Goal: Information Seeking & Learning: Learn about a topic

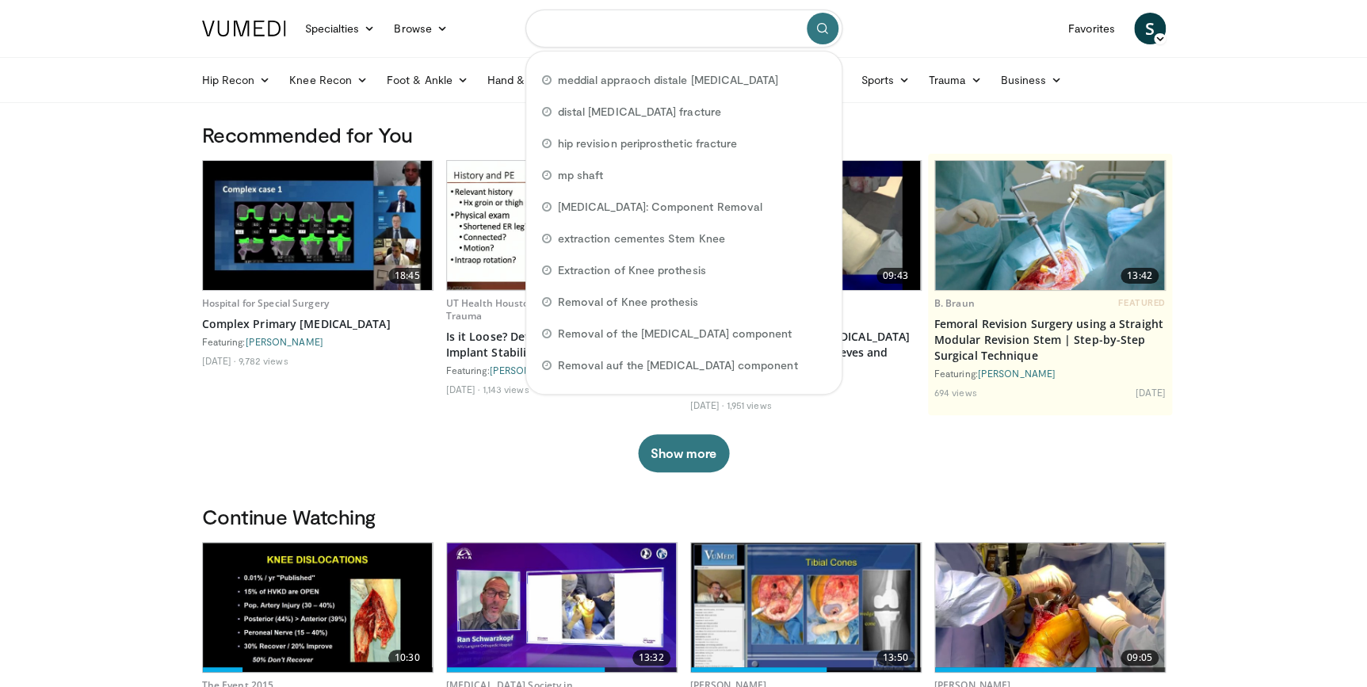
click at [580, 36] on input "Search topics, interventions" at bounding box center [683, 29] width 317 height 38
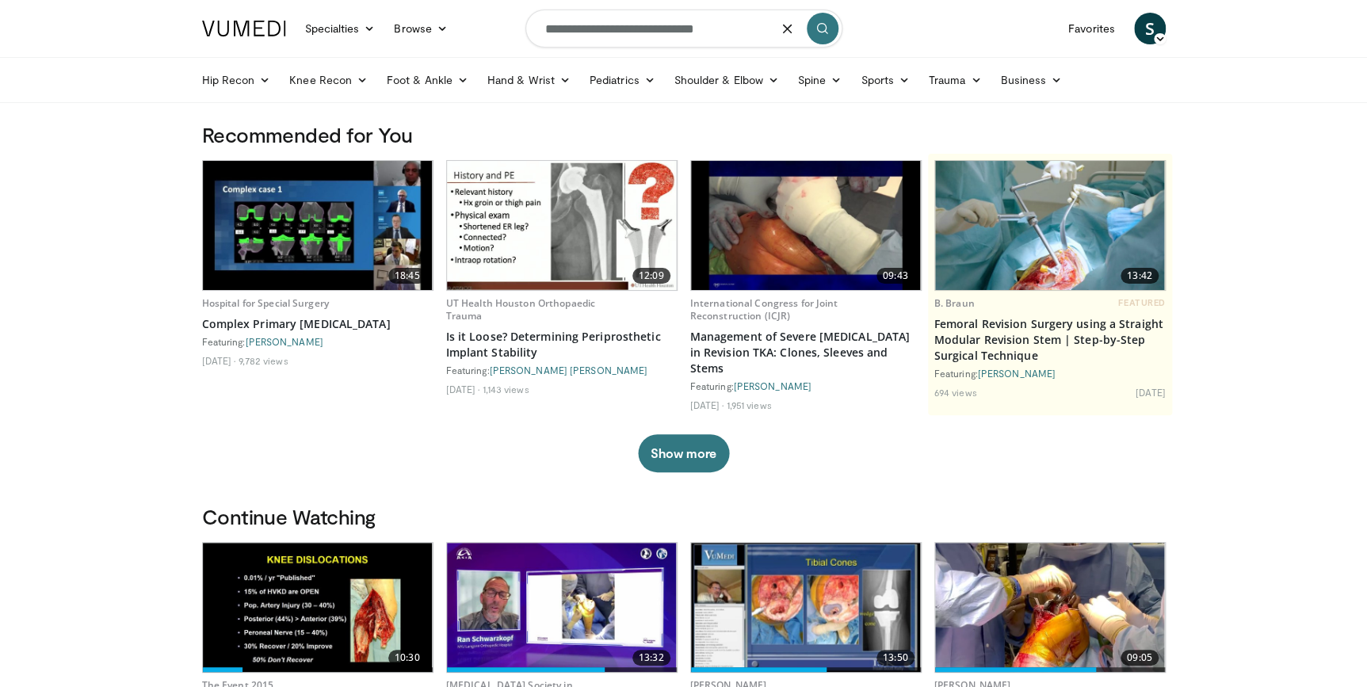
type input "**********"
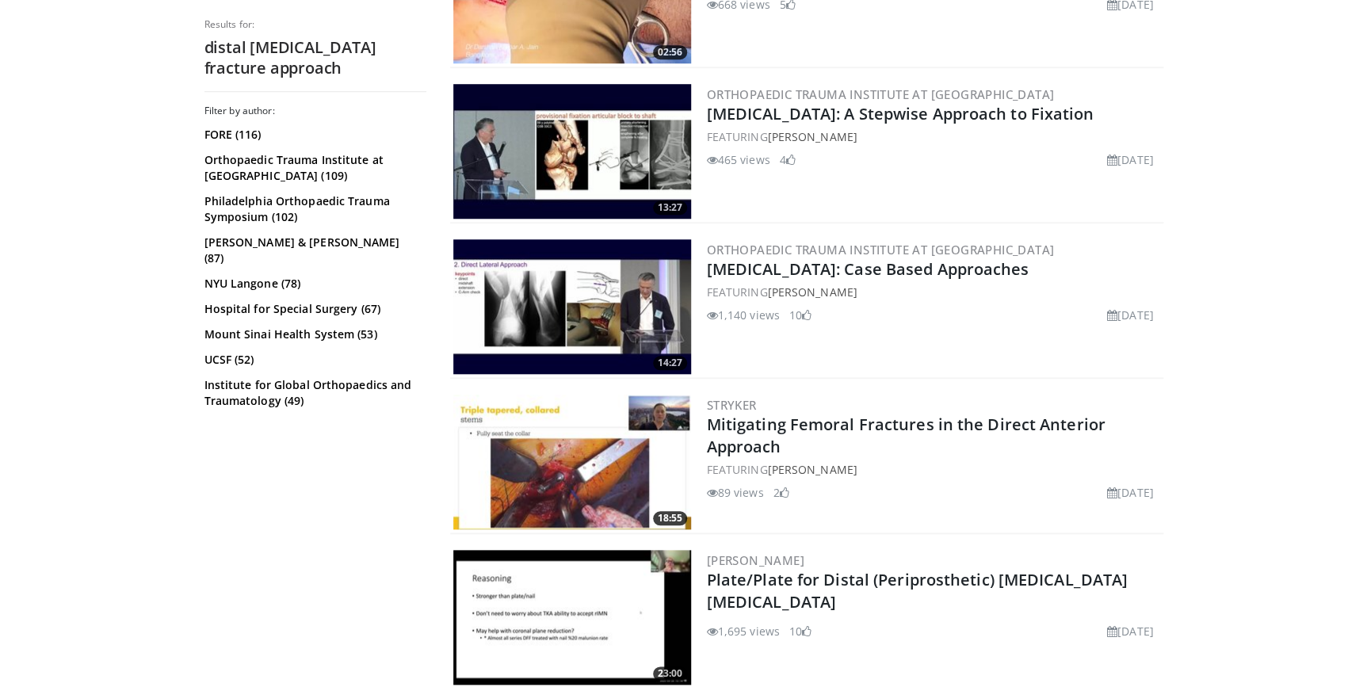
scroll to position [792, 0]
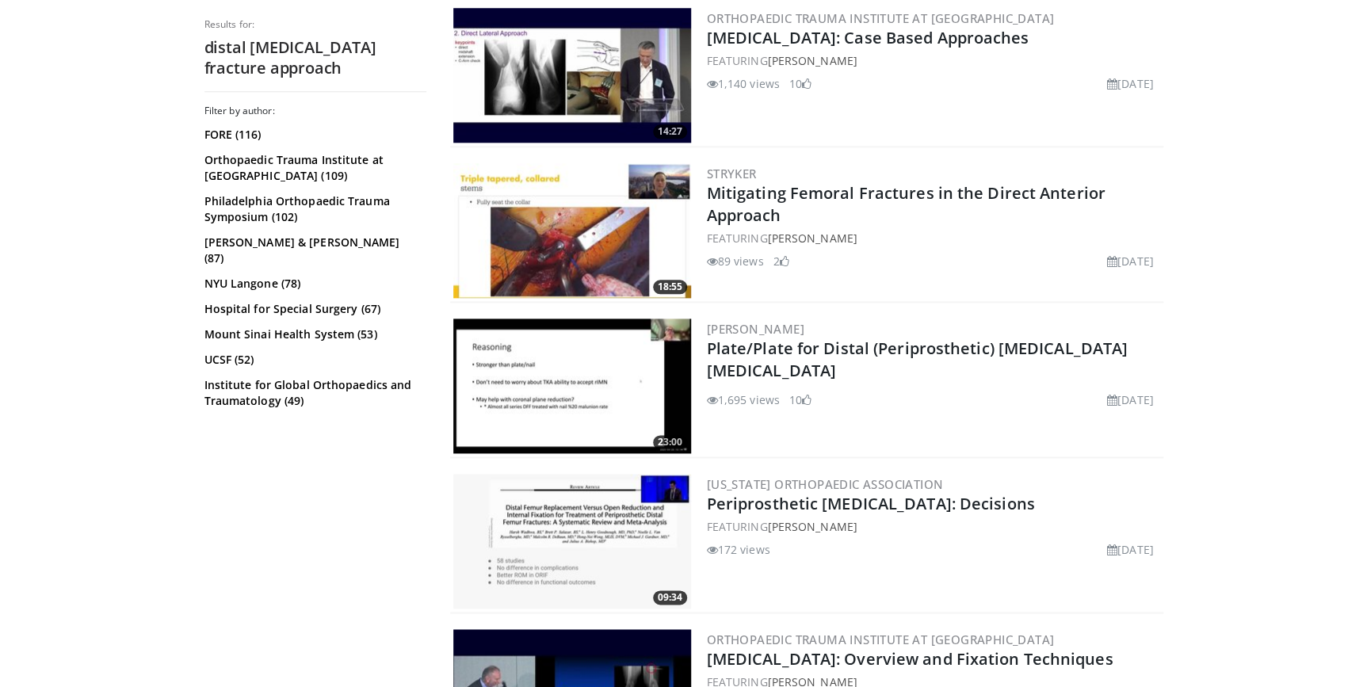
click at [601, 382] on img at bounding box center [572, 386] width 238 height 135
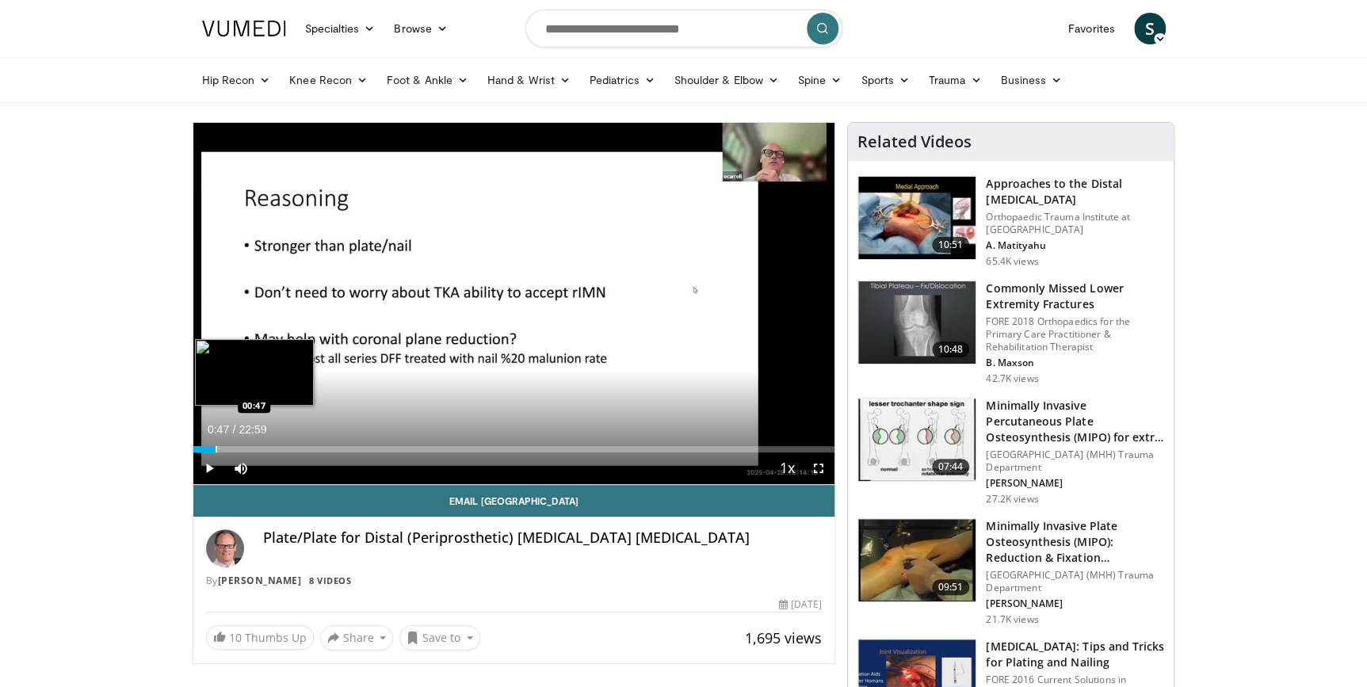
click at [216, 449] on div "Progress Bar" at bounding box center [217, 449] width 2 height 6
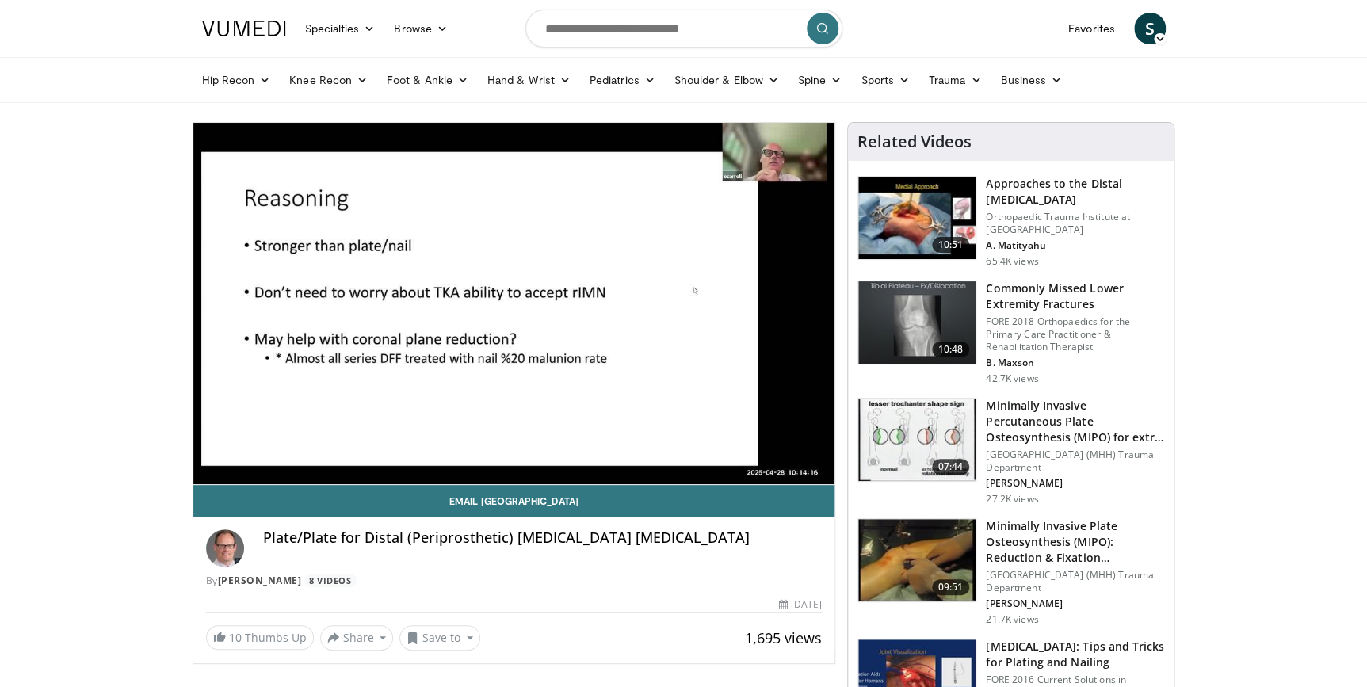
click at [239, 449] on video-js "**********" at bounding box center [514, 304] width 642 height 362
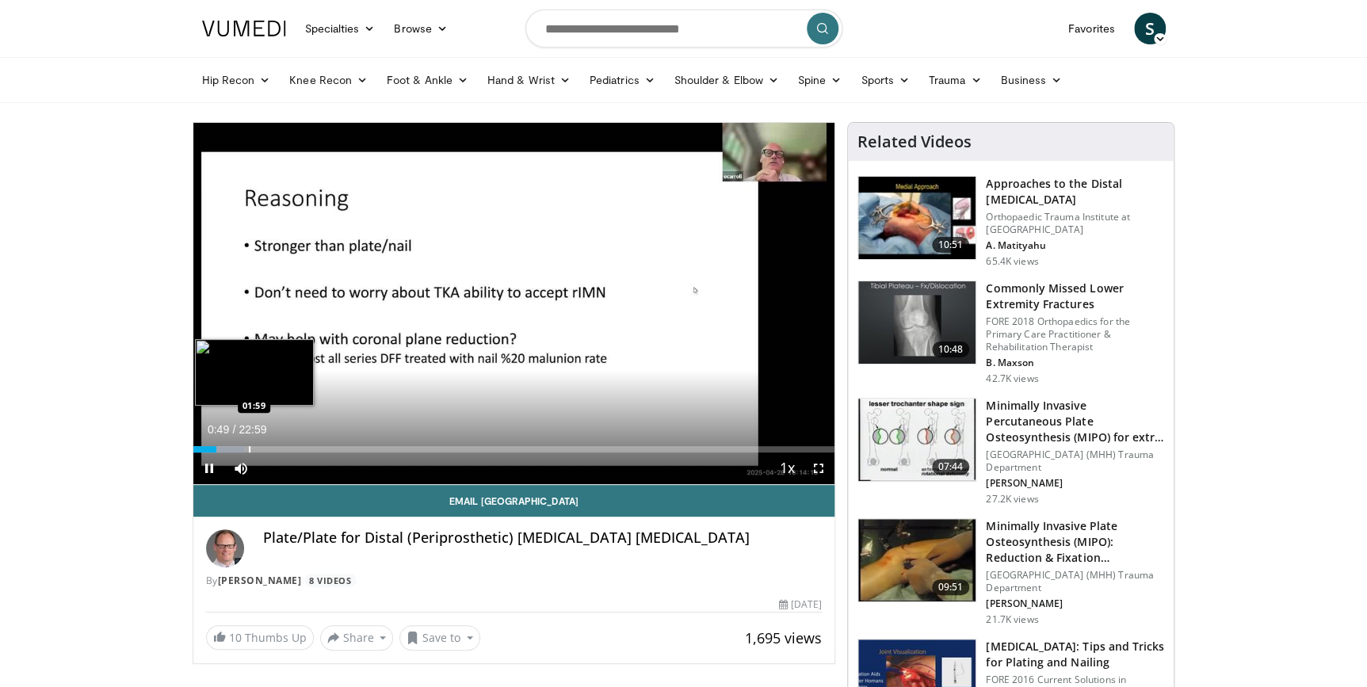
click at [249, 451] on div "Progress Bar" at bounding box center [250, 449] width 2 height 6
click at [270, 451] on div "Loaded : 10.87% 01:59 02:40" at bounding box center [514, 449] width 642 height 6
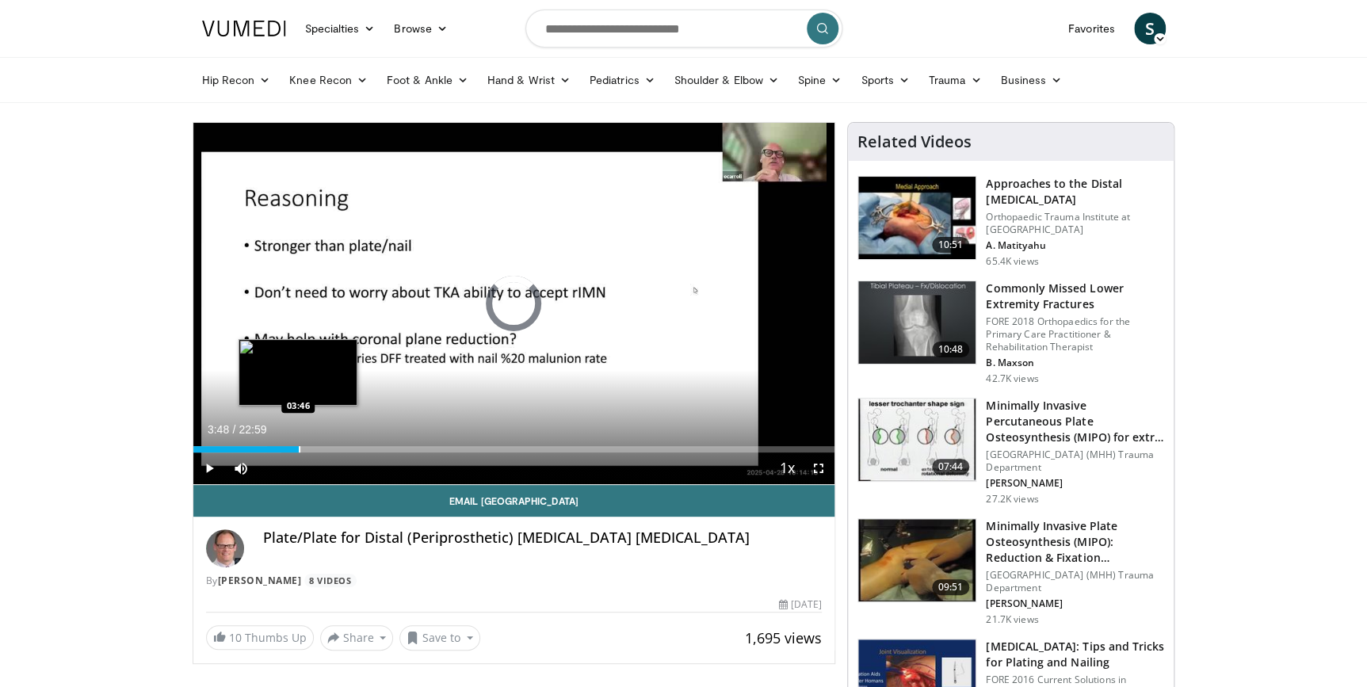
click at [299, 449] on div "Progress Bar" at bounding box center [300, 449] width 2 height 6
click at [325, 446] on div "Progress Bar" at bounding box center [326, 449] width 2 height 6
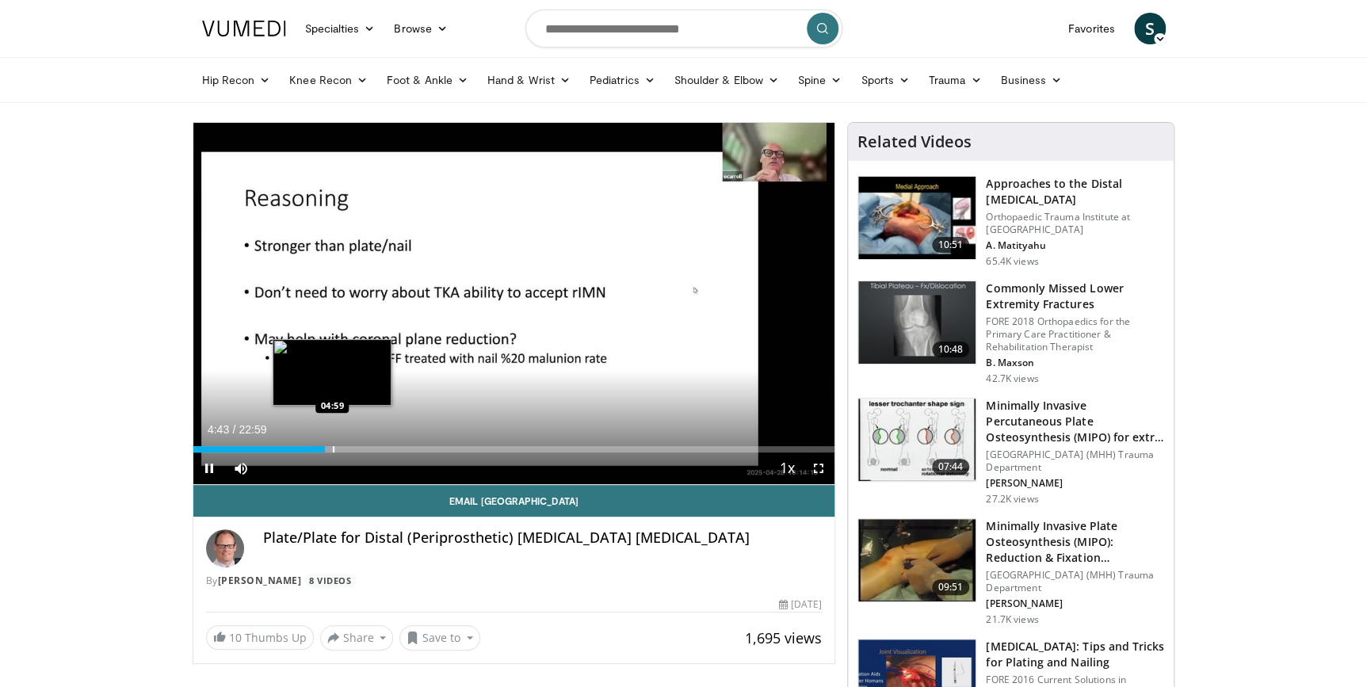
click at [333, 446] on div "Progress Bar" at bounding box center [334, 449] width 2 height 6
click at [351, 447] on div "Progress Bar" at bounding box center [352, 449] width 2 height 6
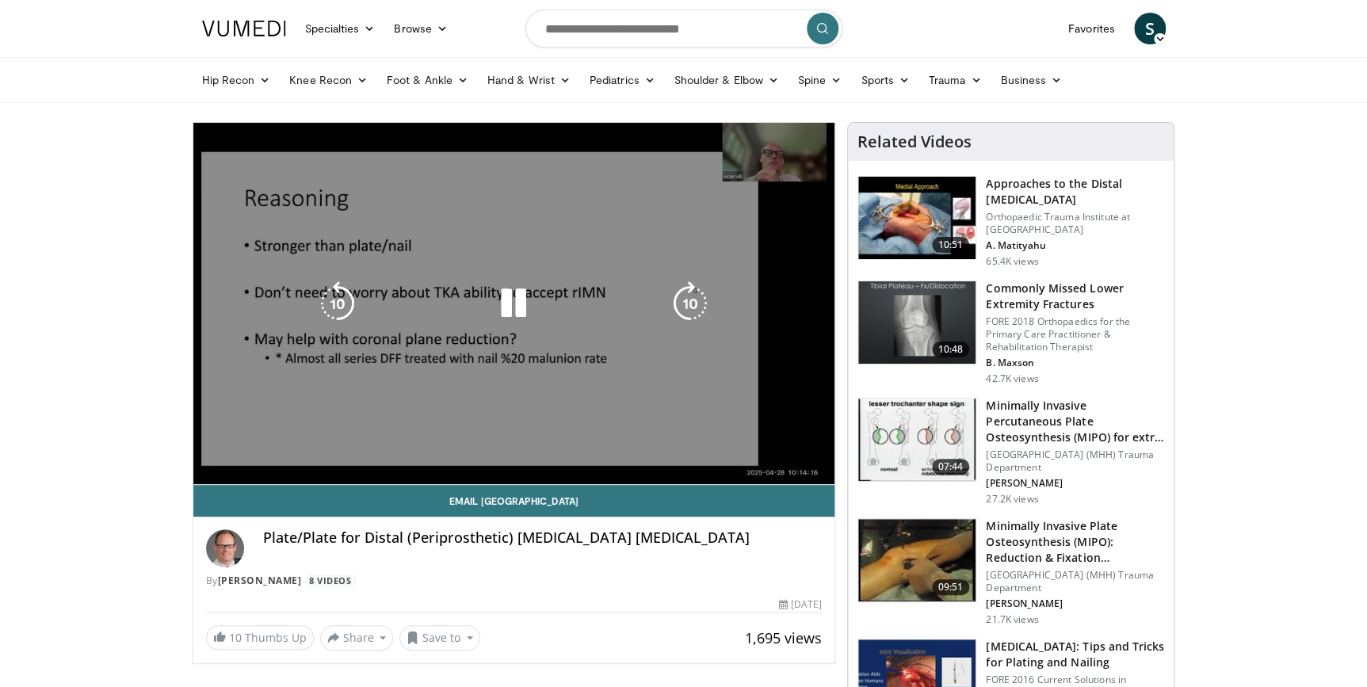
click at [374, 447] on video-js "**********" at bounding box center [514, 304] width 642 height 362
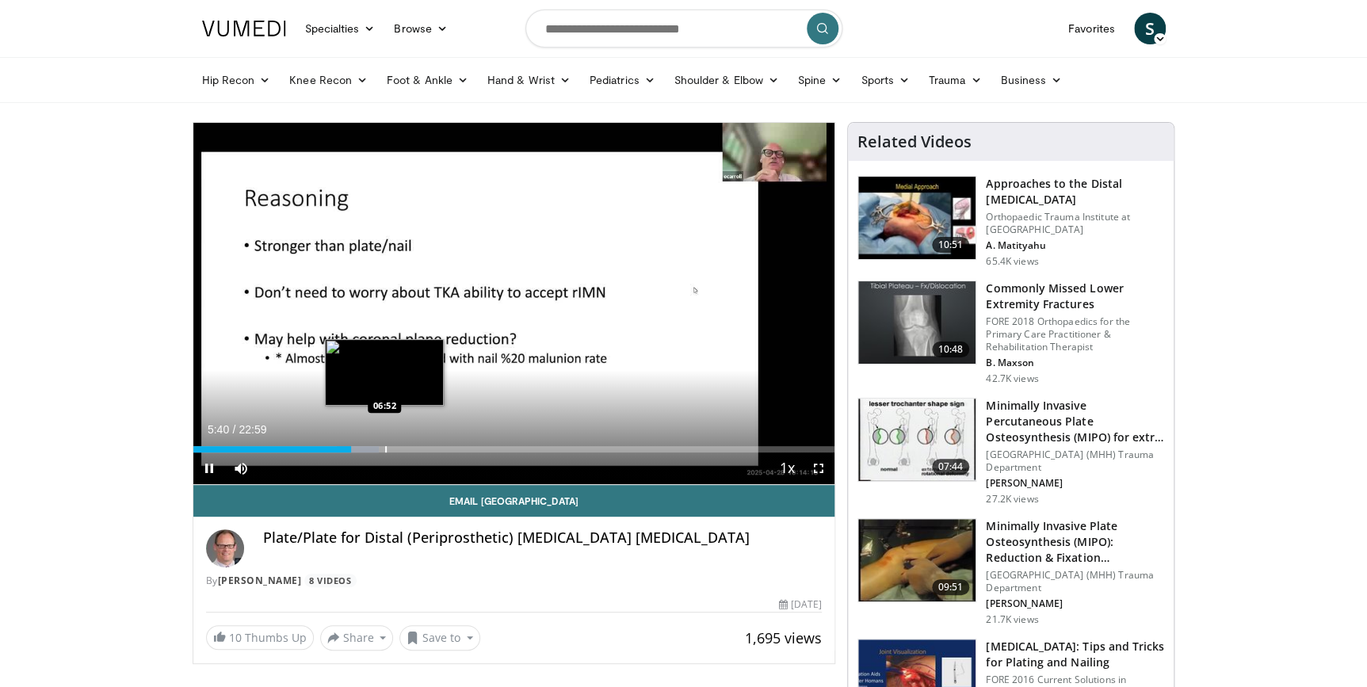
click at [385, 446] on div "Progress Bar" at bounding box center [386, 449] width 2 height 6
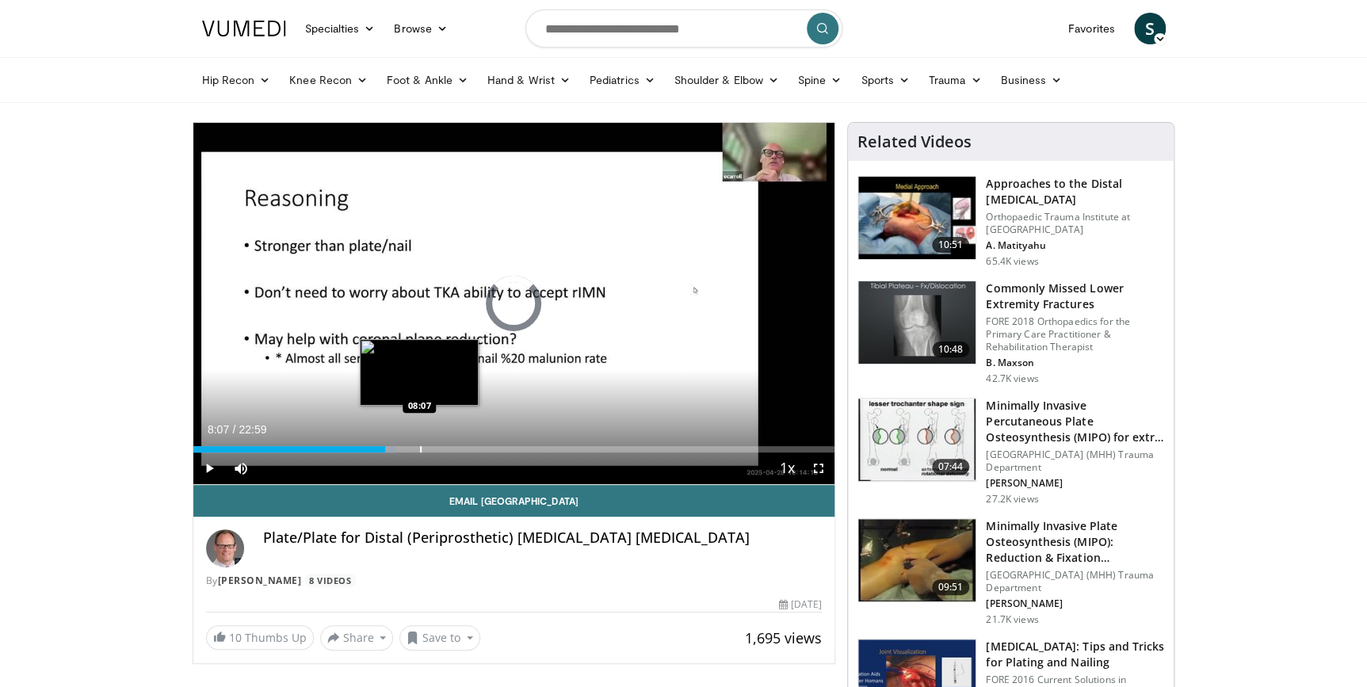
click at [420, 449] on div "Progress Bar" at bounding box center [421, 449] width 2 height 6
click at [449, 450] on div "Progress Bar" at bounding box center [450, 449] width 2 height 6
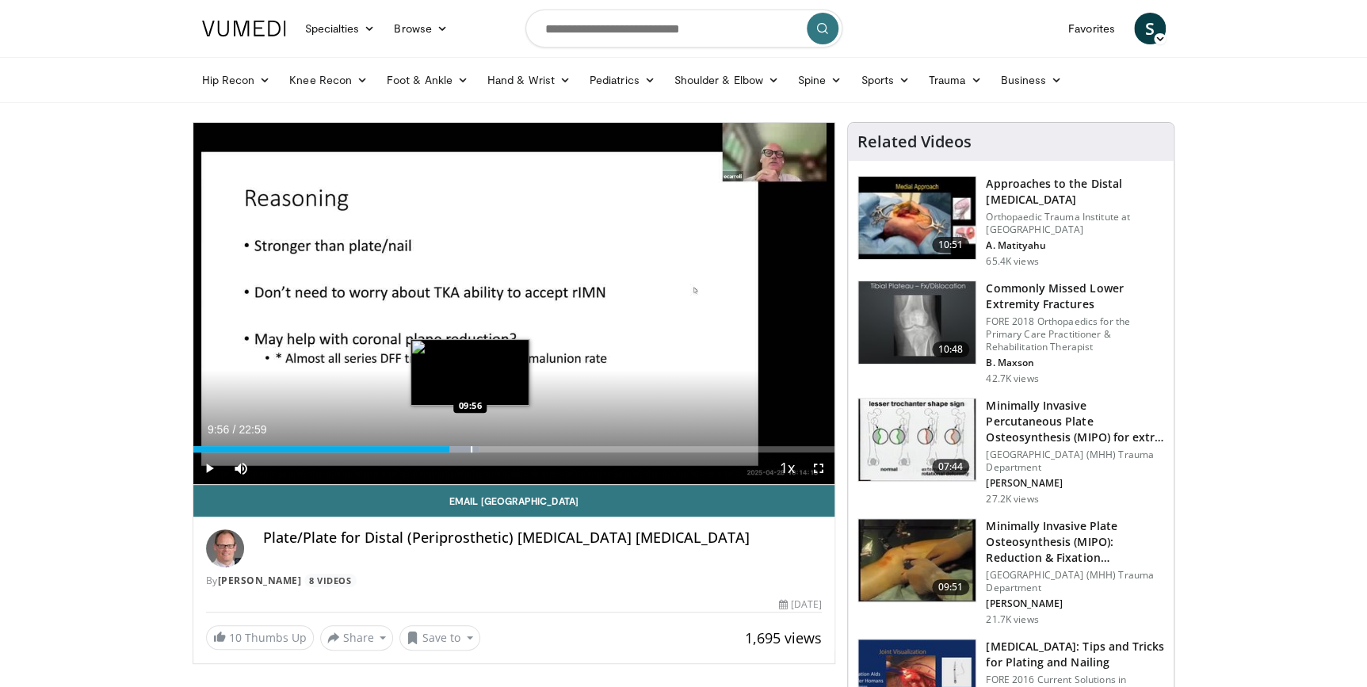
click at [471, 451] on div "Progress Bar" at bounding box center [472, 449] width 2 height 6
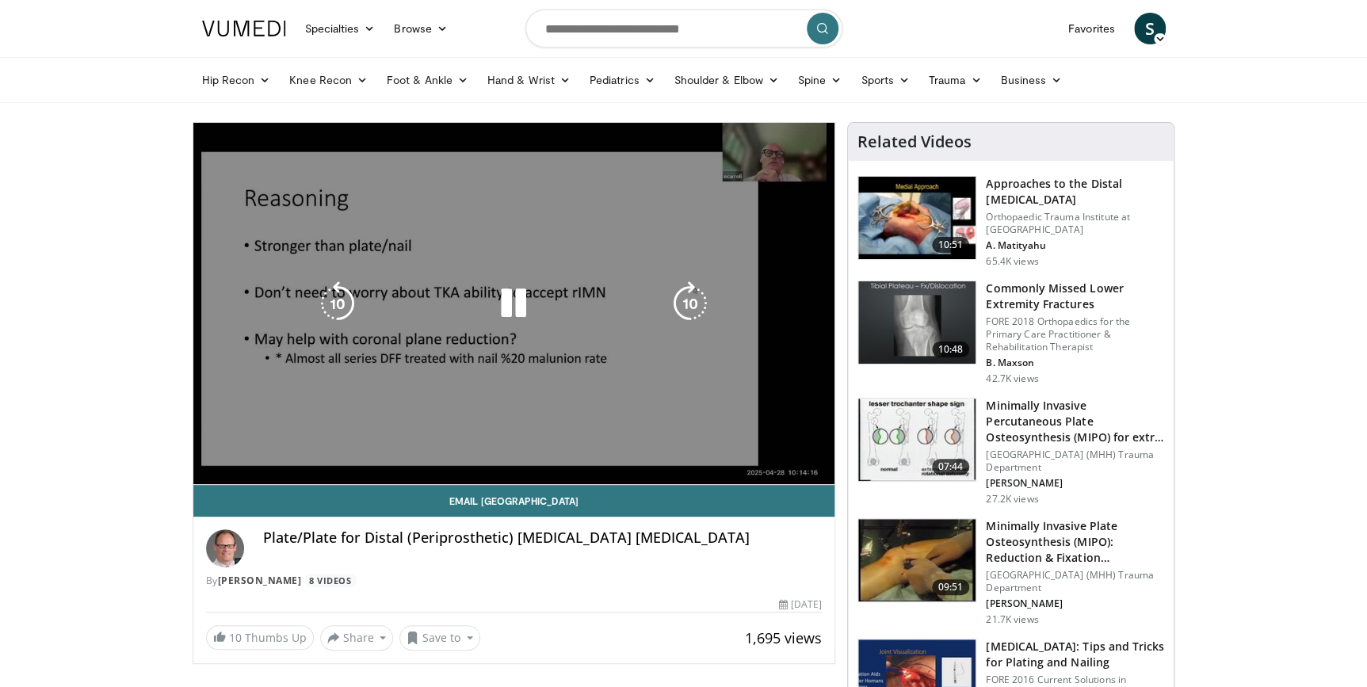
click at [490, 451] on video-js "**********" at bounding box center [514, 304] width 642 height 362
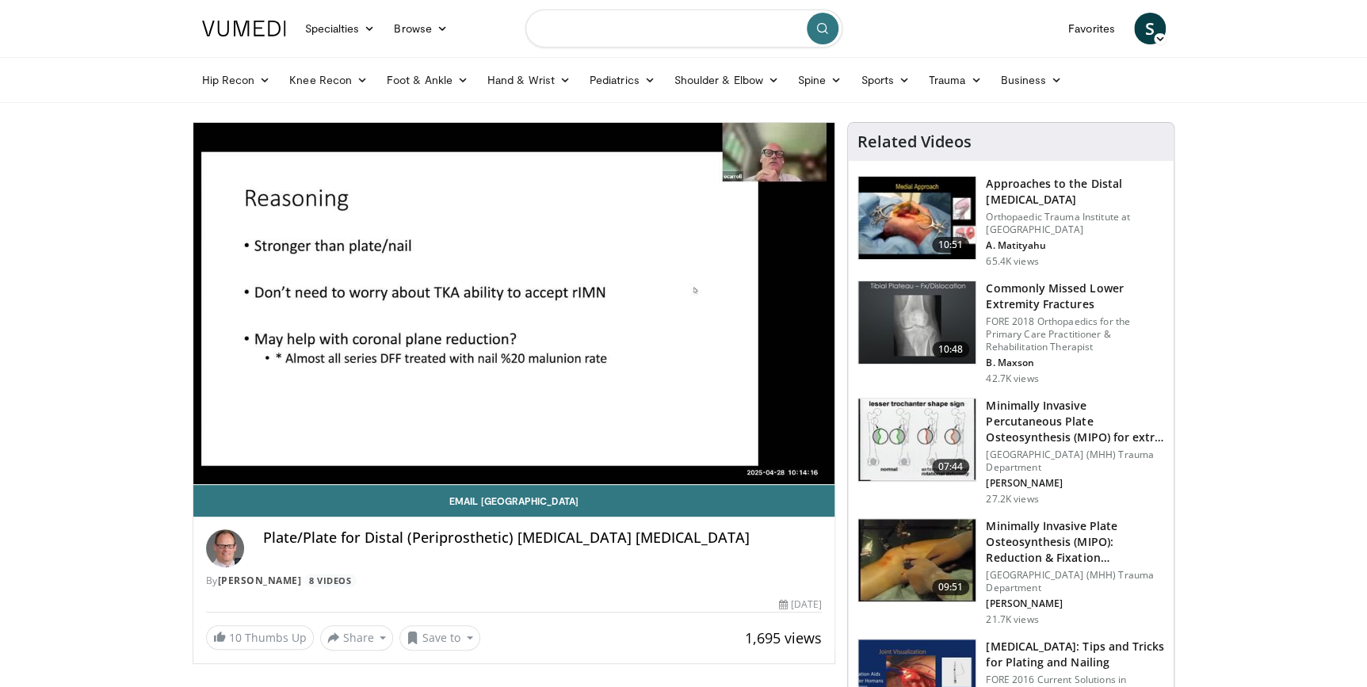
click at [717, 27] on input "Search topics, interventions" at bounding box center [683, 29] width 317 height 38
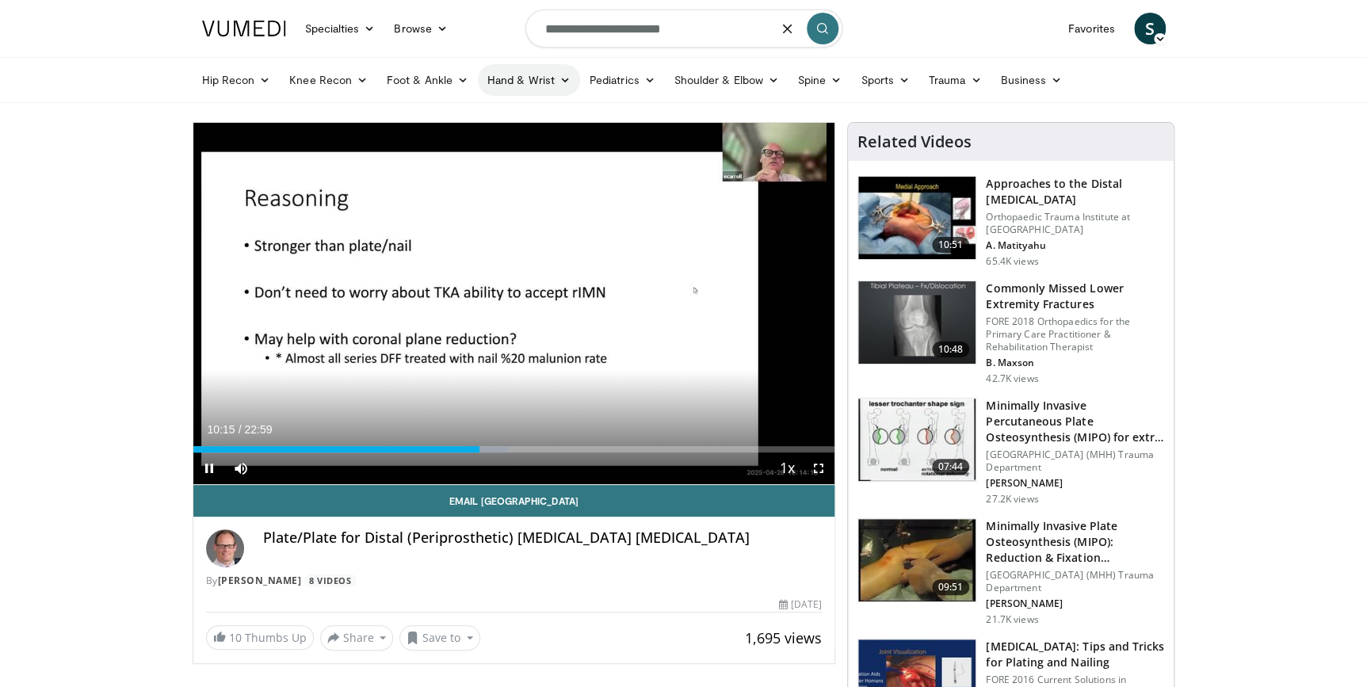
type input "**********"
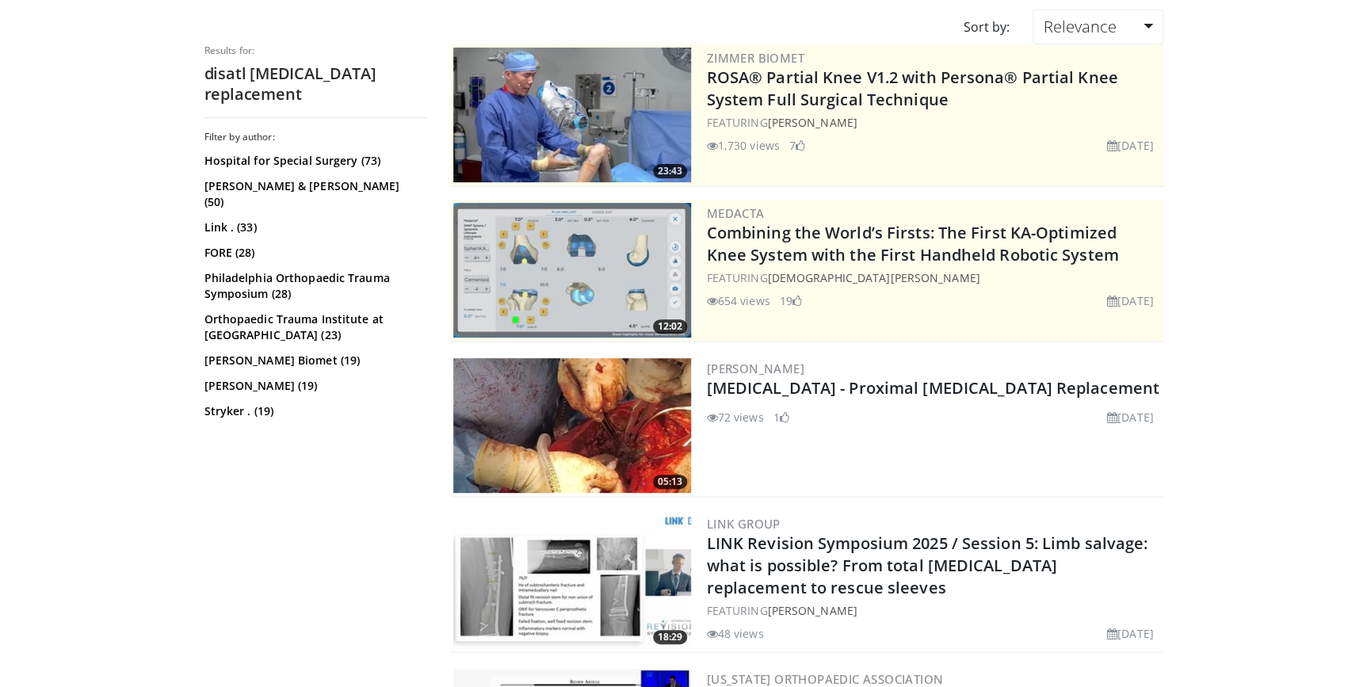
scroll to position [143, 0]
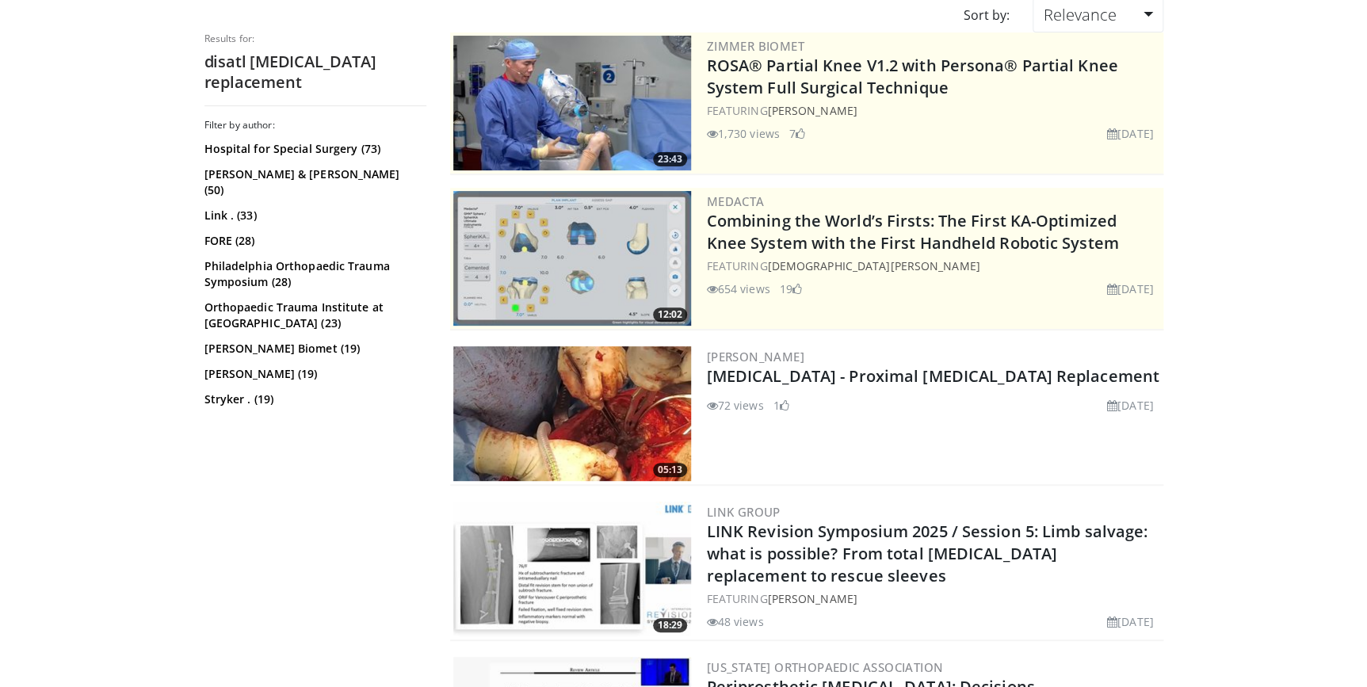
click at [651, 391] on img at bounding box center [572, 413] width 238 height 135
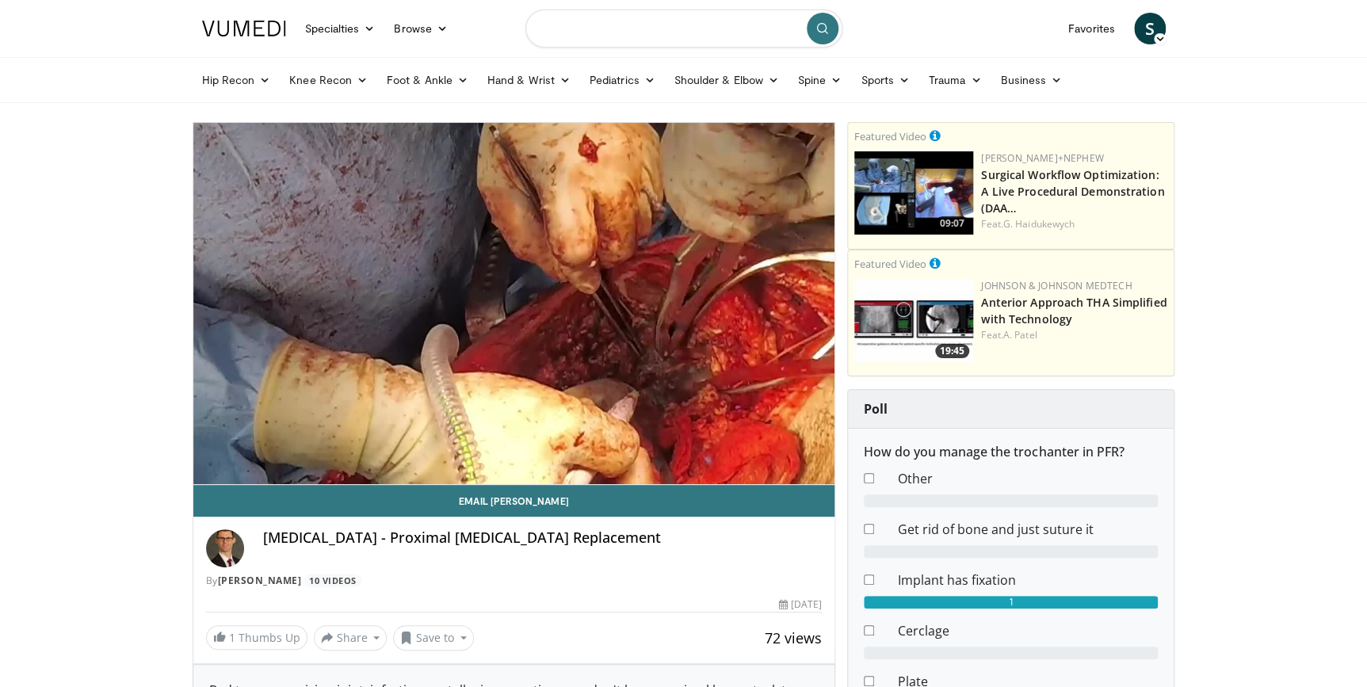
click at [569, 31] on input "Search topics, interventions" at bounding box center [683, 29] width 317 height 38
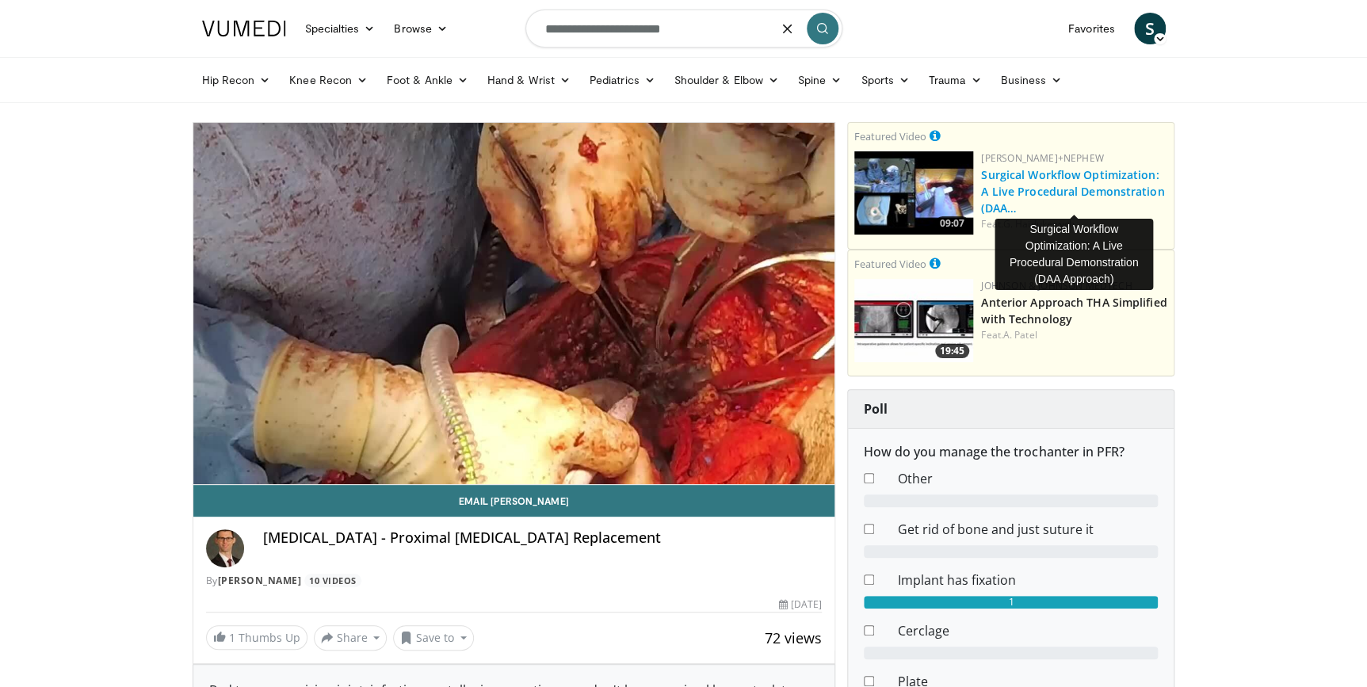
type input "**********"
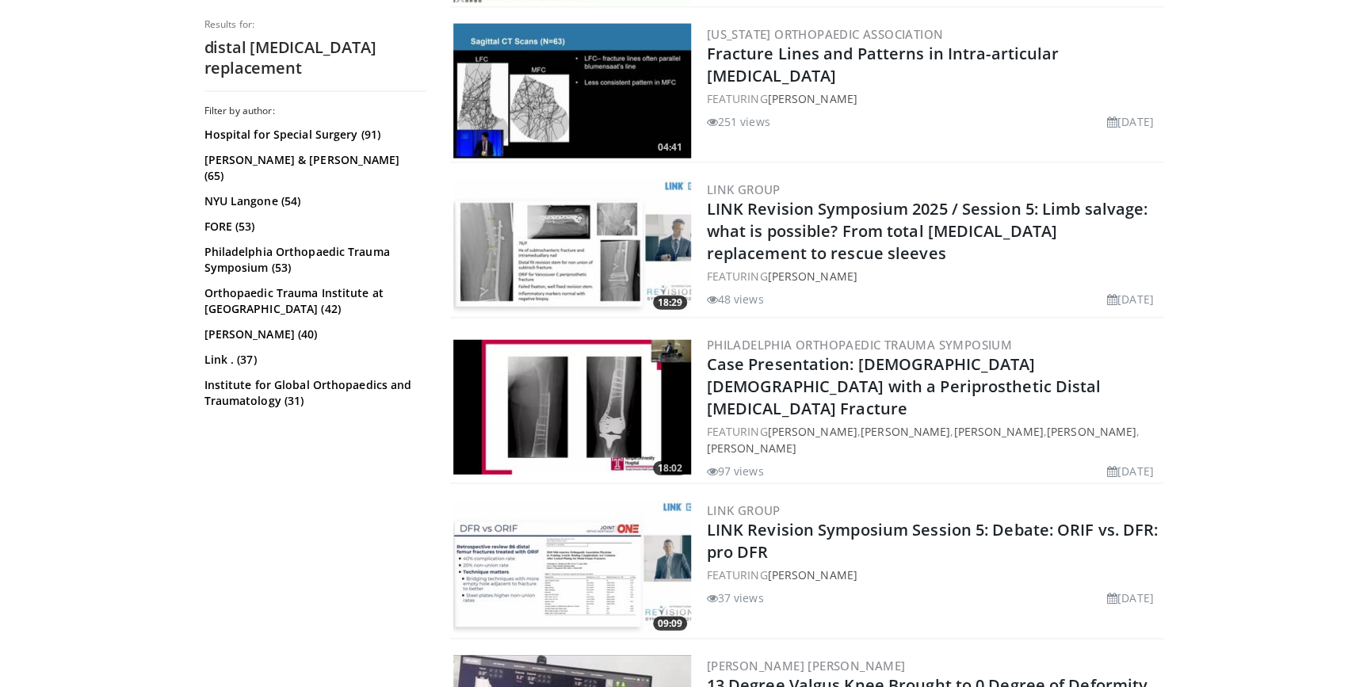
scroll to position [1644, 0]
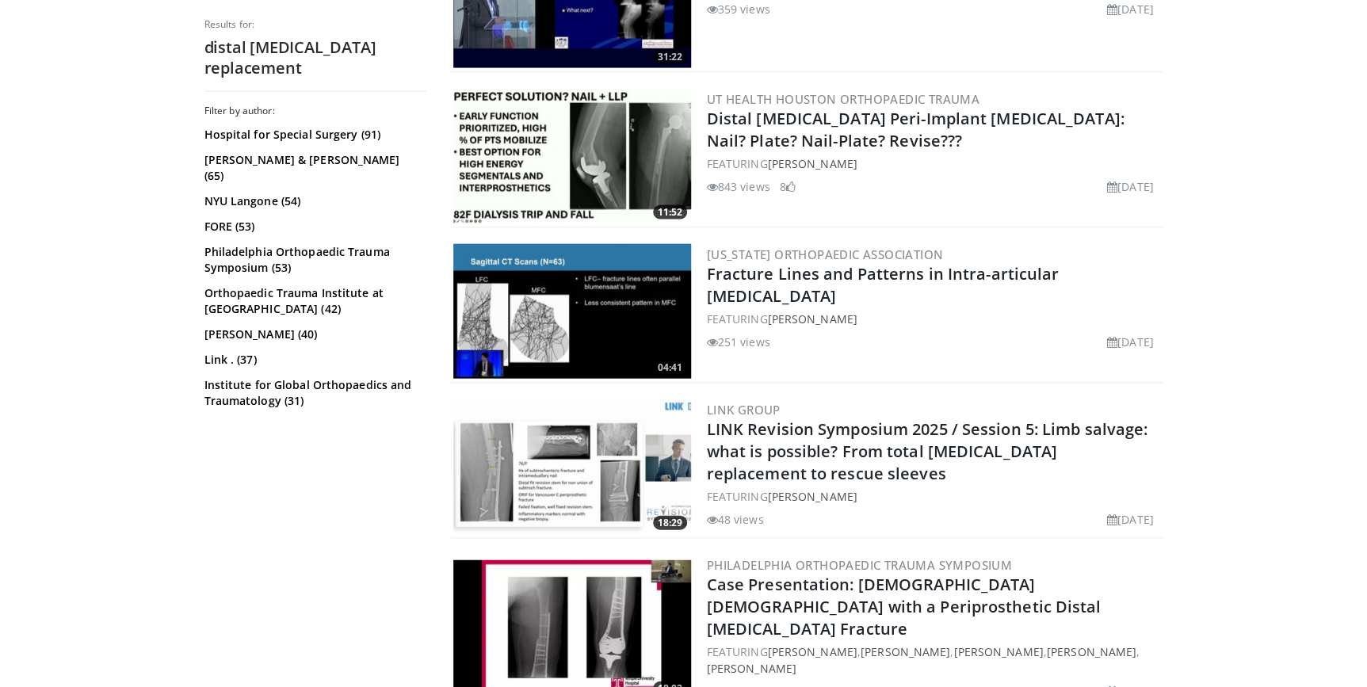
click at [555, 476] on img at bounding box center [572, 466] width 238 height 135
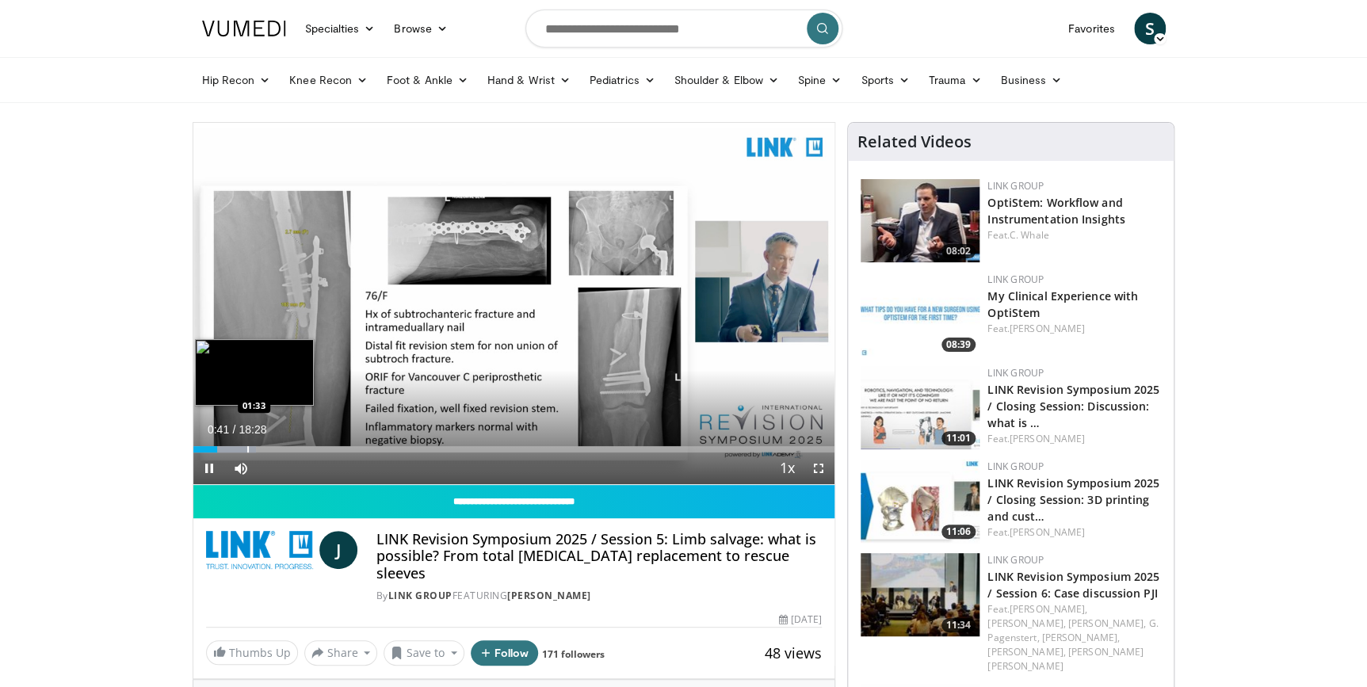
click at [247, 449] on div "Progress Bar" at bounding box center [248, 449] width 2 height 6
click at [265, 447] on div "Progress Bar" at bounding box center [266, 449] width 2 height 6
click at [284, 450] on div "Progress Bar" at bounding box center [285, 449] width 2 height 6
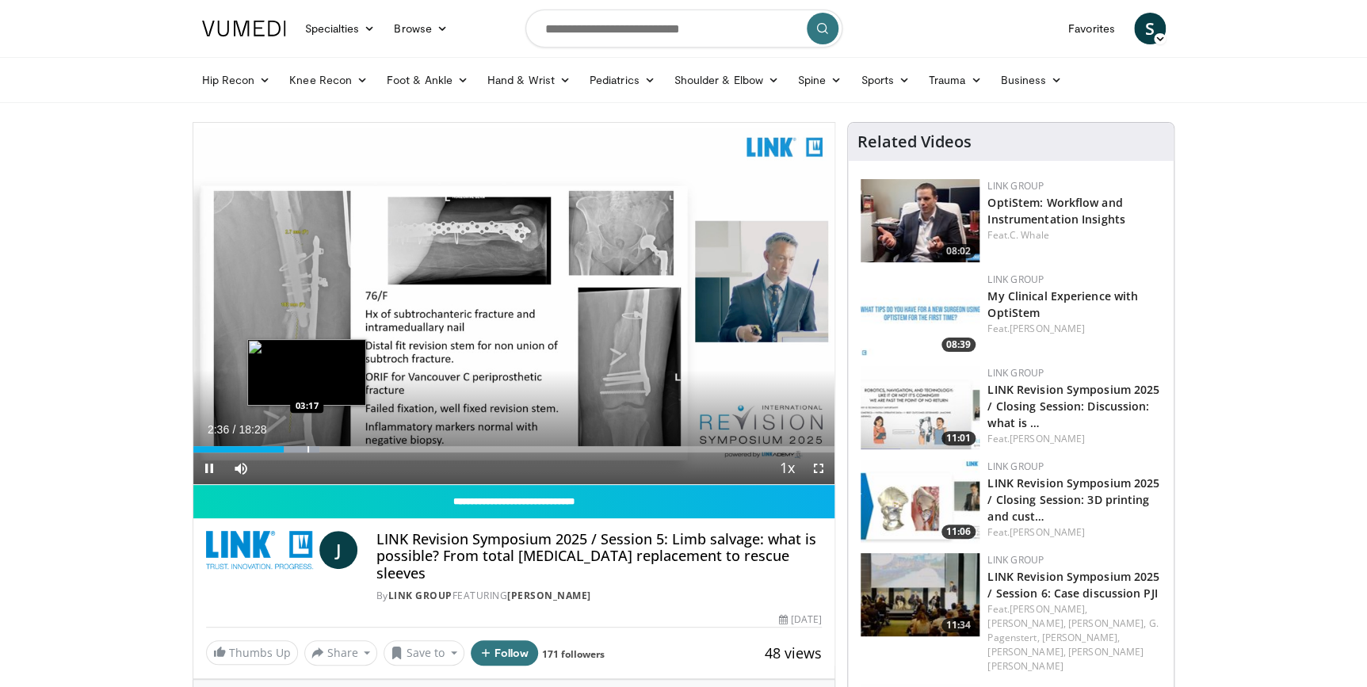
click at [308, 450] on div "Progress Bar" at bounding box center [308, 449] width 2 height 6
click at [818, 468] on span "Video Player" at bounding box center [819, 469] width 32 height 32
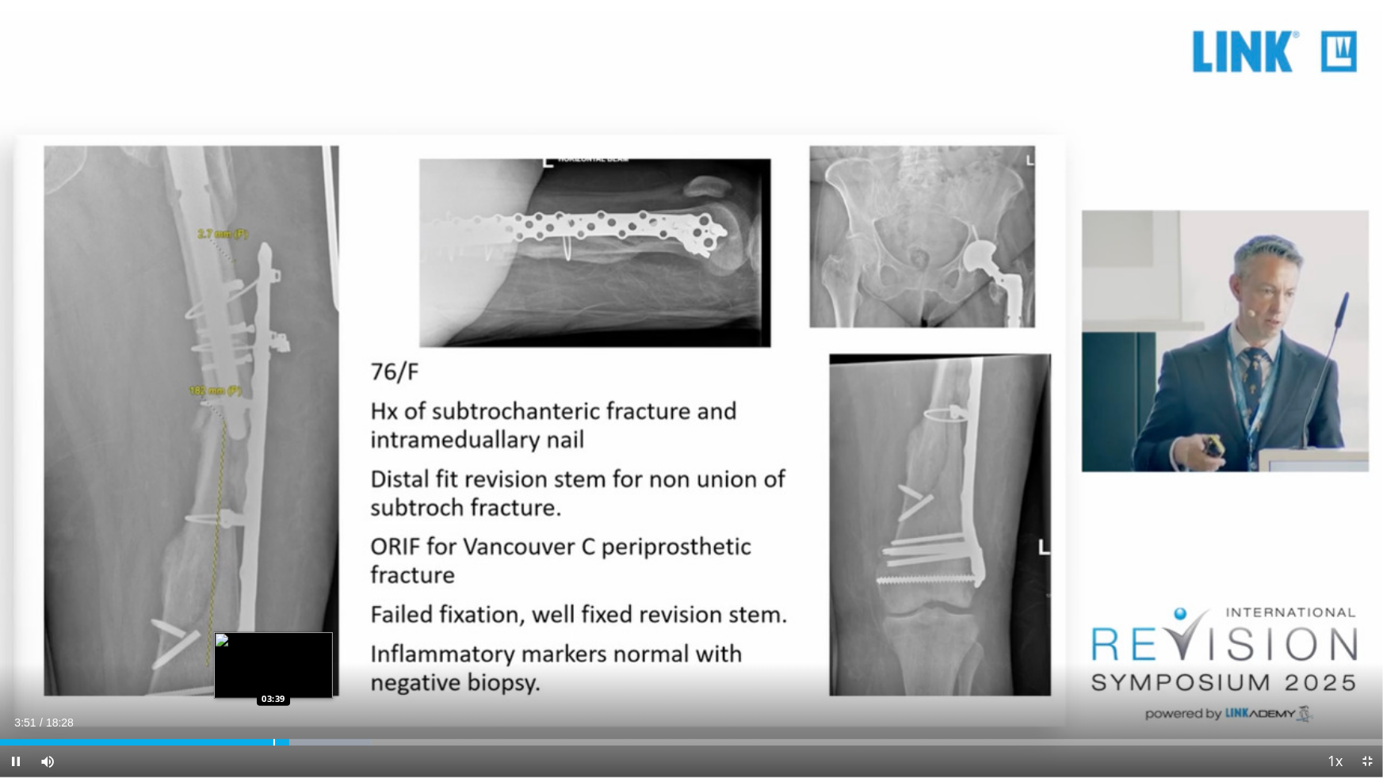
click at [273, 686] on div "Progress Bar" at bounding box center [274, 742] width 2 height 6
click at [261, 686] on div "Loaded : 26.85% 03:39 03:30" at bounding box center [691, 742] width 1383 height 6
click at [246, 686] on div "03:16" at bounding box center [123, 742] width 246 height 6
click at [290, 686] on div "Loaded : 23.46% 03:52 03:51" at bounding box center [691, 738] width 1383 height 15
click at [316, 686] on div "Loaded : 25.06% 04:13 04:13" at bounding box center [691, 738] width 1383 height 15
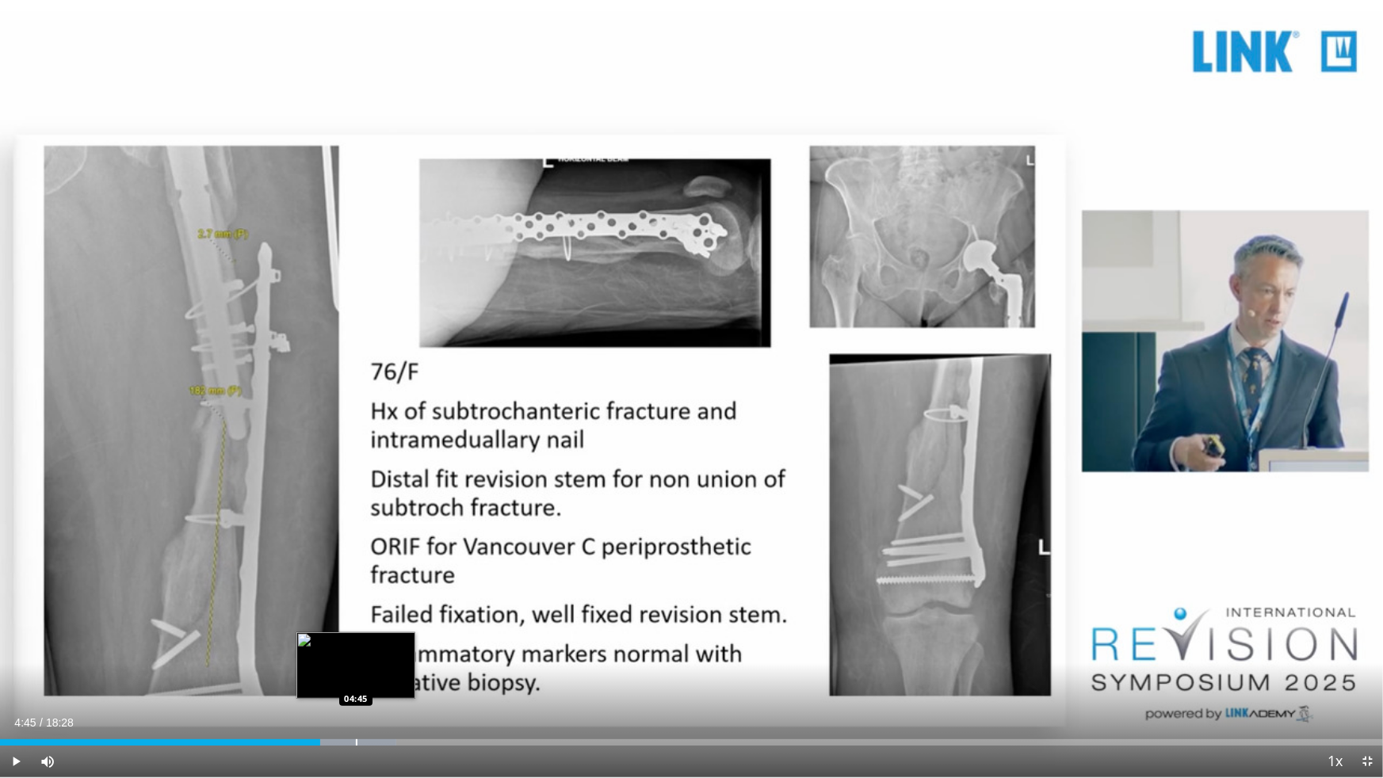
click at [356, 686] on div "Progress Bar" at bounding box center [357, 742] width 2 height 6
click at [381, 686] on div "Progress Bar" at bounding box center [382, 742] width 2 height 6
click at [395, 686] on div "Progress Bar" at bounding box center [394, 742] width 2 height 6
click at [408, 686] on div "Progress Bar" at bounding box center [409, 742] width 2 height 6
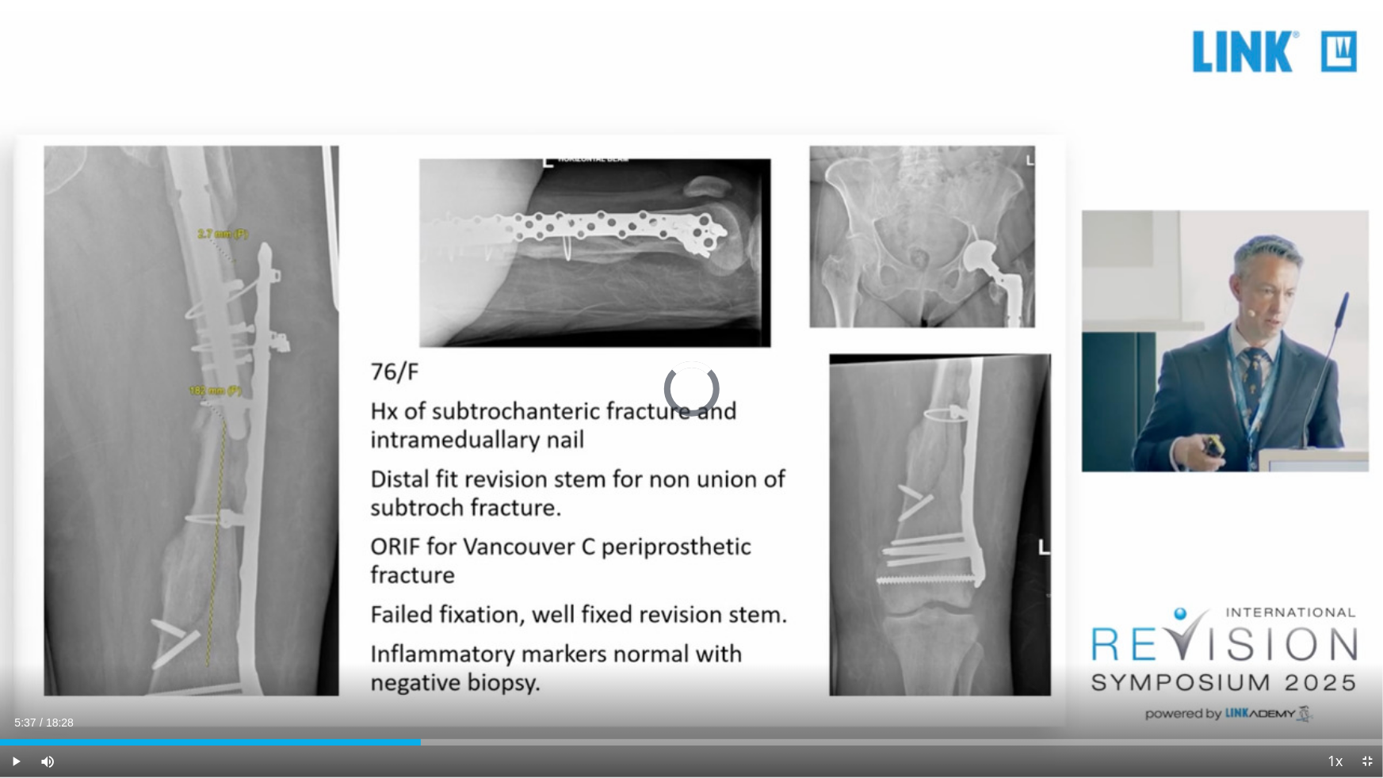
drag, startPoint x: 423, startPoint y: 742, endPoint x: 143, endPoint y: 720, distance: 281.4
click at [143, 686] on div "Current Time 5:37 / Duration 18:28 Play Skip Backward Skip Forward Mute 95% Loa…" at bounding box center [691, 762] width 1383 height 32
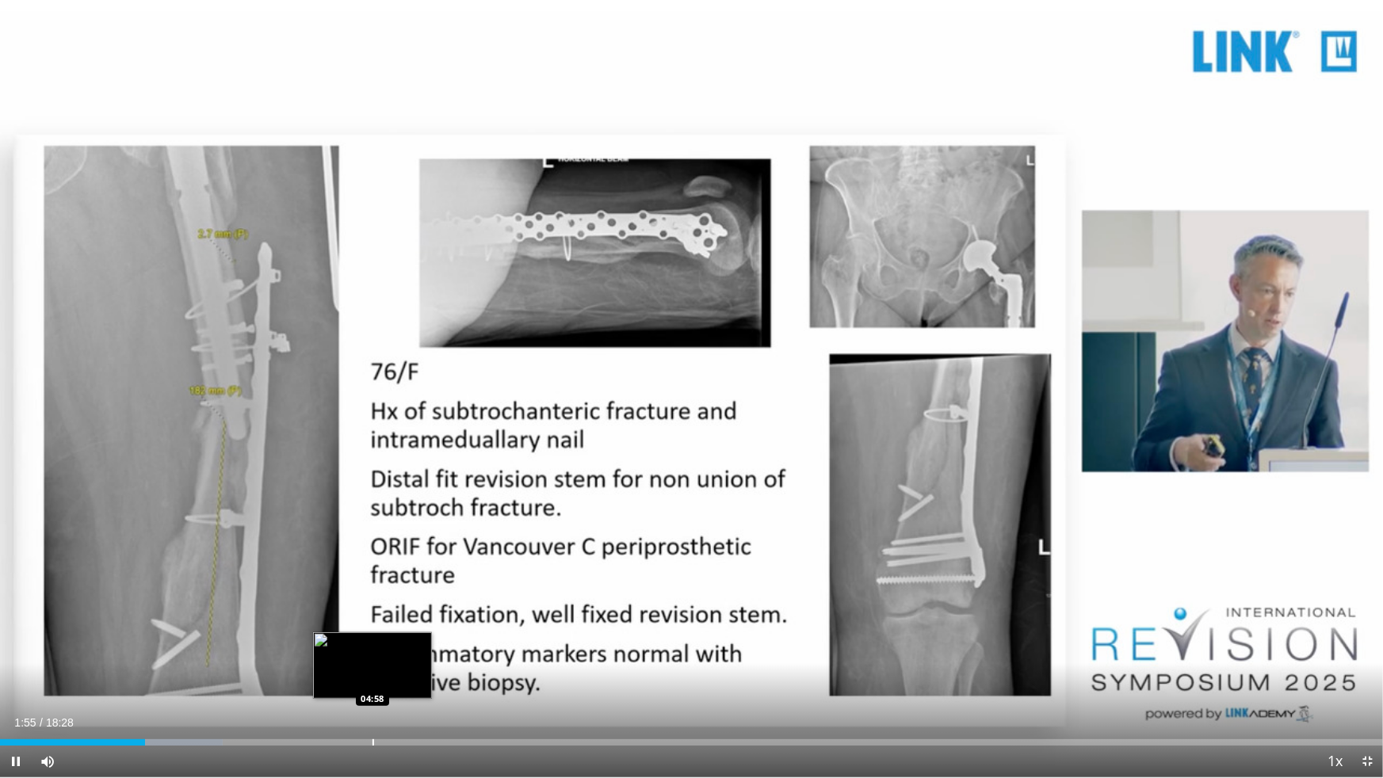
click at [372, 686] on div "Loaded : 16.10% 01:55 04:58" at bounding box center [691, 738] width 1383 height 15
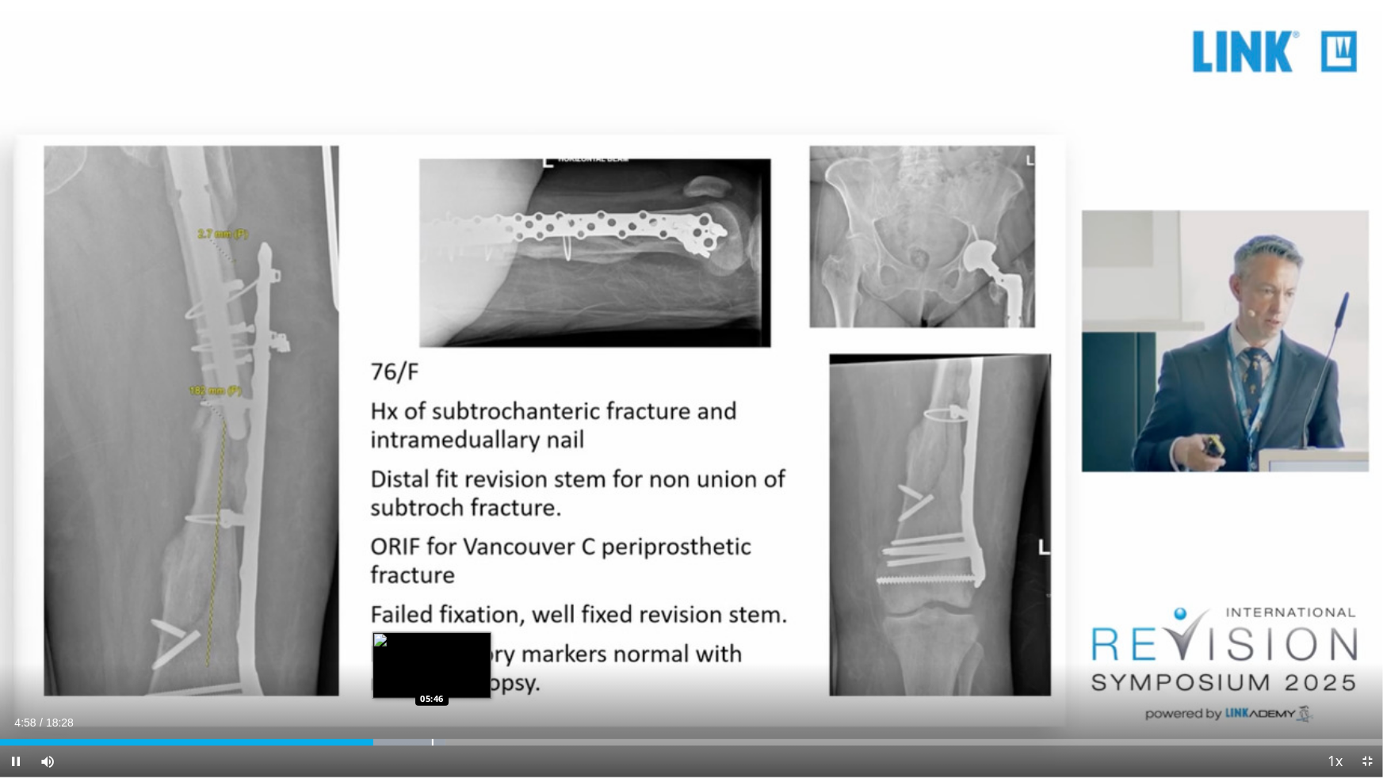
click at [431, 686] on div "Loaded : 32.22% 04:59 05:46" at bounding box center [691, 738] width 1383 height 15
click at [470, 686] on div "Progress Bar" at bounding box center [471, 742] width 2 height 6
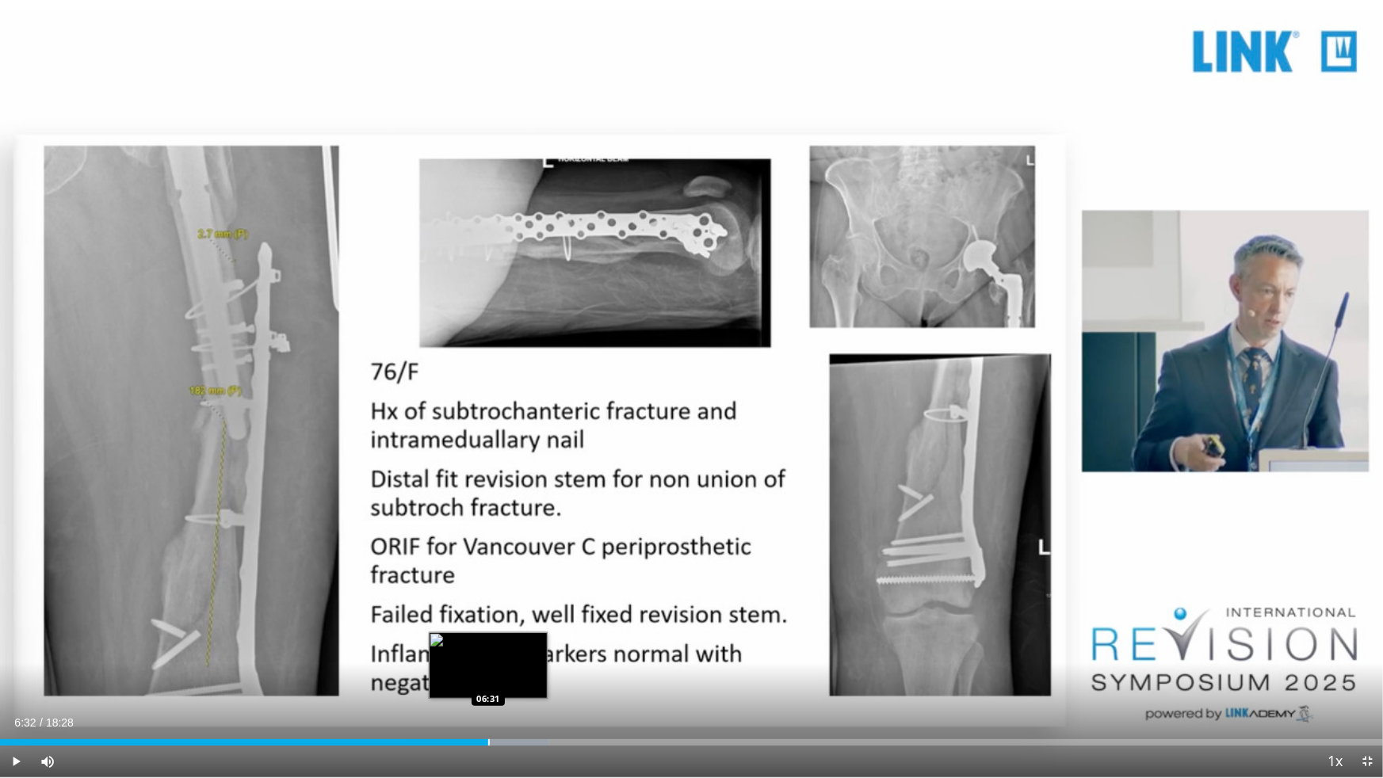
click at [490, 686] on div "Loaded : 39.70% 06:32 06:31" at bounding box center [691, 742] width 1383 height 6
click at [514, 686] on div "Progress Bar" at bounding box center [515, 742] width 2 height 6
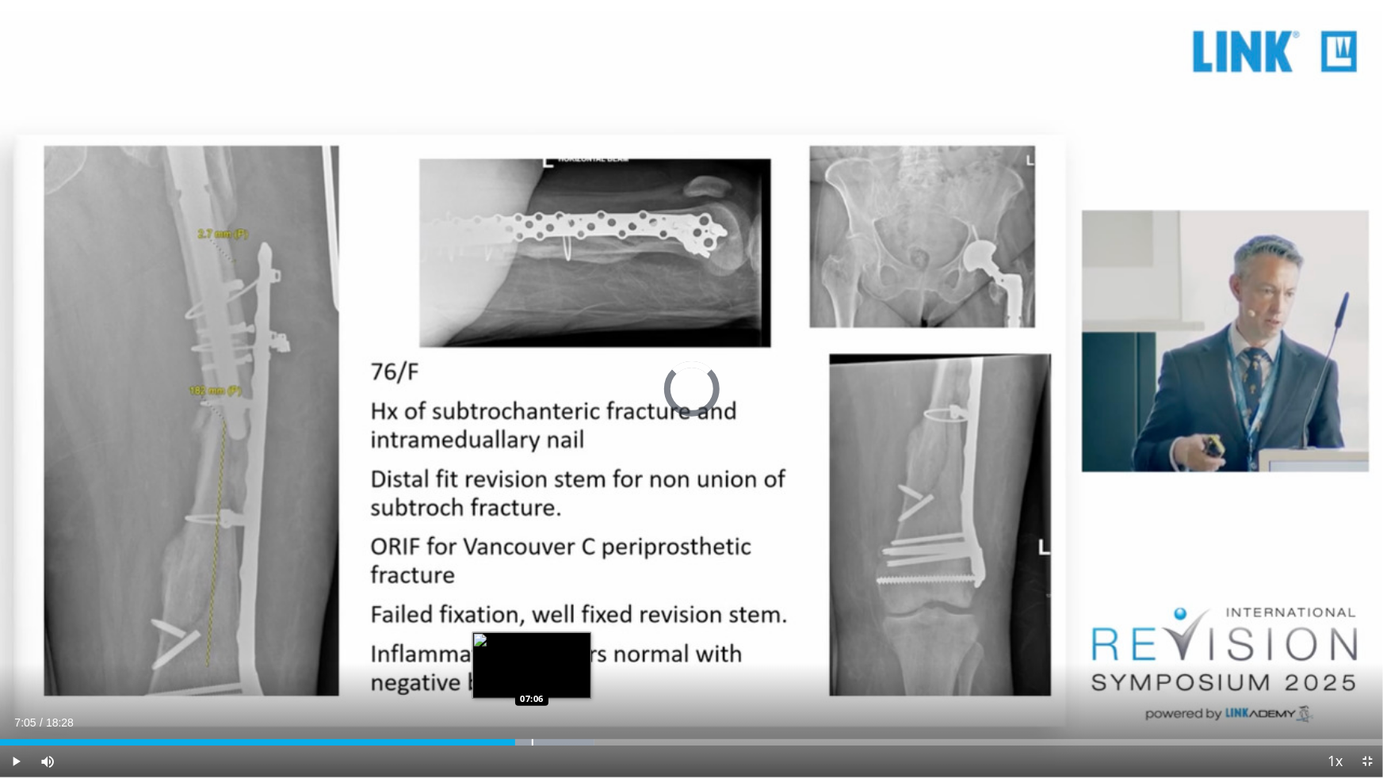
click at [532, 686] on div "Progress Bar" at bounding box center [533, 742] width 2 height 6
click at [544, 686] on div "Progress Bar" at bounding box center [545, 742] width 2 height 6
click at [565, 686] on div "Progress Bar" at bounding box center [566, 742] width 2 height 6
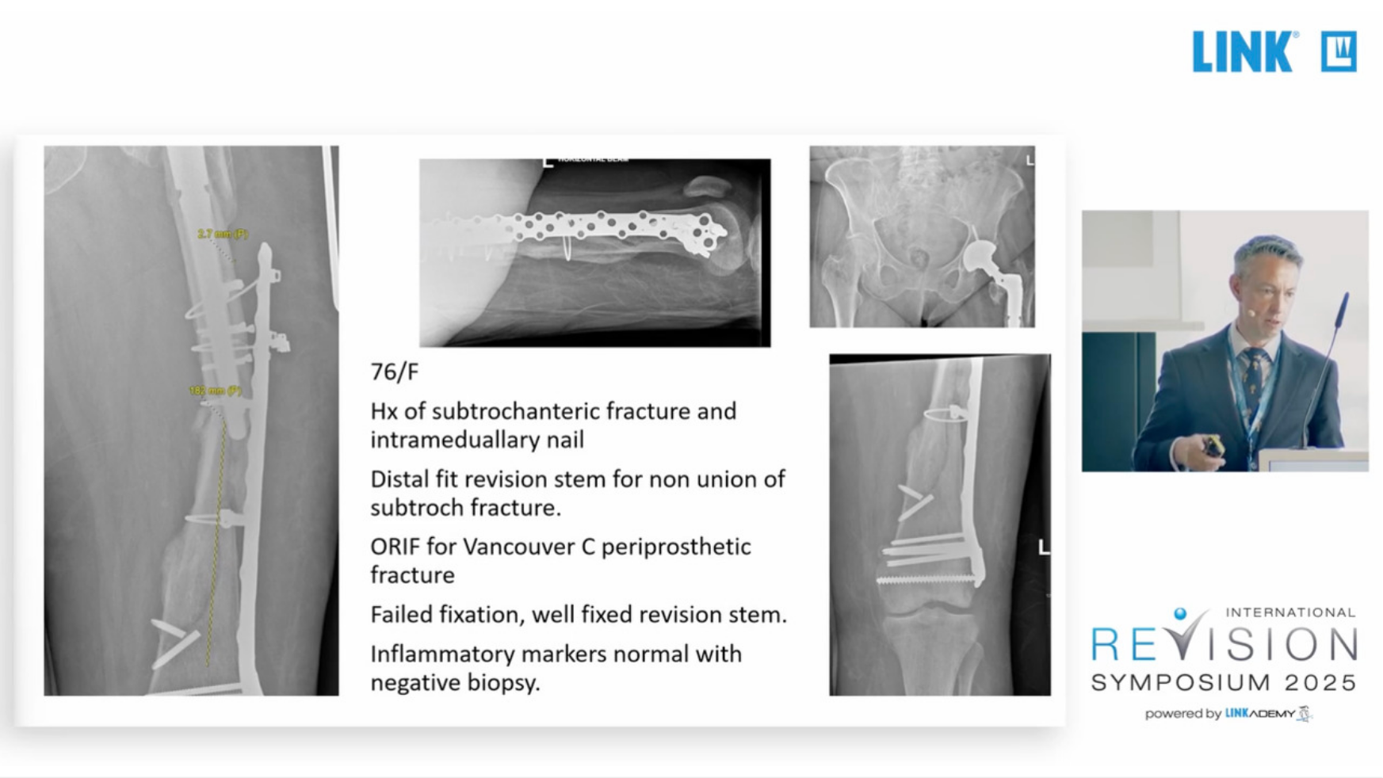
click at [579, 686] on div "10 seconds Tap to unmute" at bounding box center [691, 388] width 1383 height 777
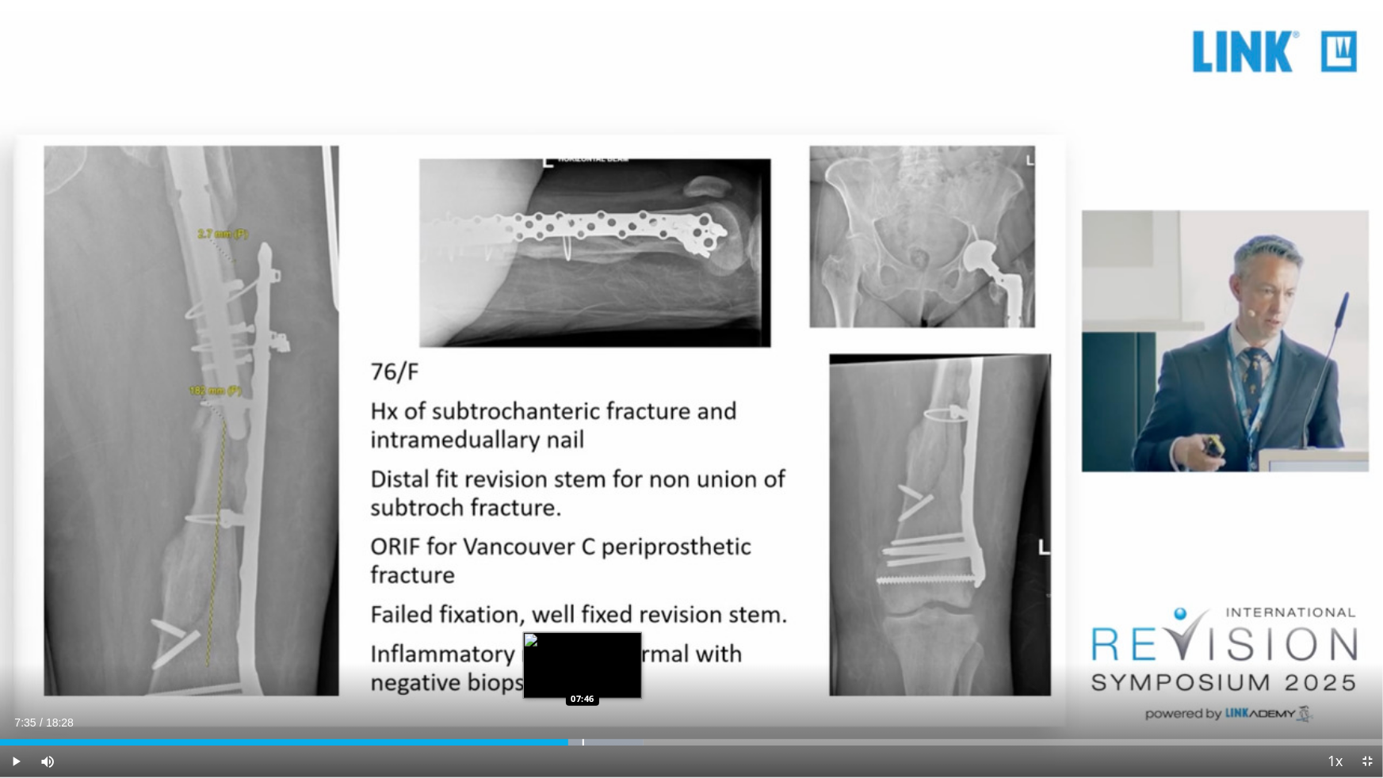
click at [582, 686] on div "Progress Bar" at bounding box center [583, 742] width 2 height 6
click at [21, 686] on span "Video Player" at bounding box center [16, 762] width 32 height 32
click at [594, 686] on div "Progress Bar" at bounding box center [594, 742] width 2 height 6
click at [616, 686] on div "Progress Bar" at bounding box center [617, 742] width 2 height 6
click at [632, 686] on div "Progress Bar" at bounding box center [633, 742] width 2 height 6
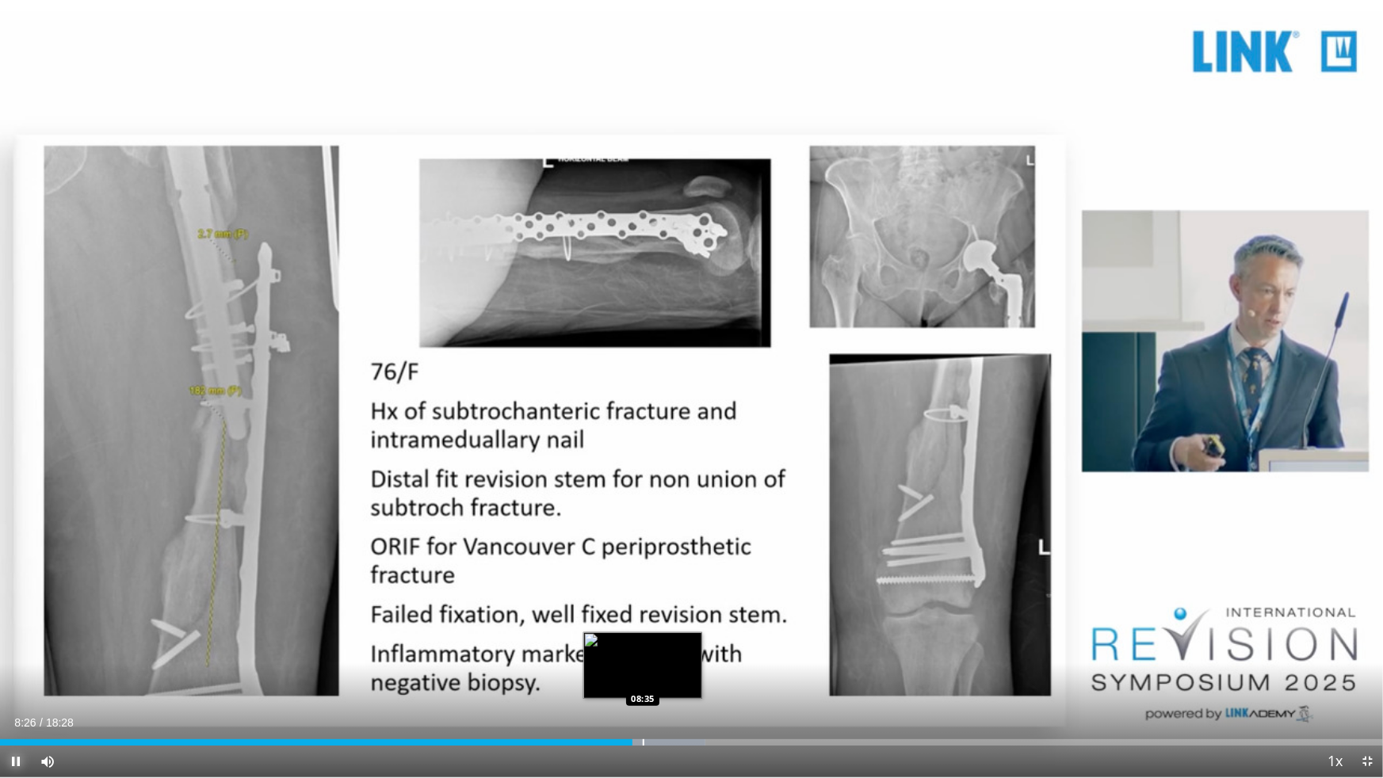
click at [644, 686] on div "Progress Bar" at bounding box center [644, 742] width 2 height 6
click at [674, 686] on div "Progress Bar" at bounding box center [675, 742] width 2 height 6
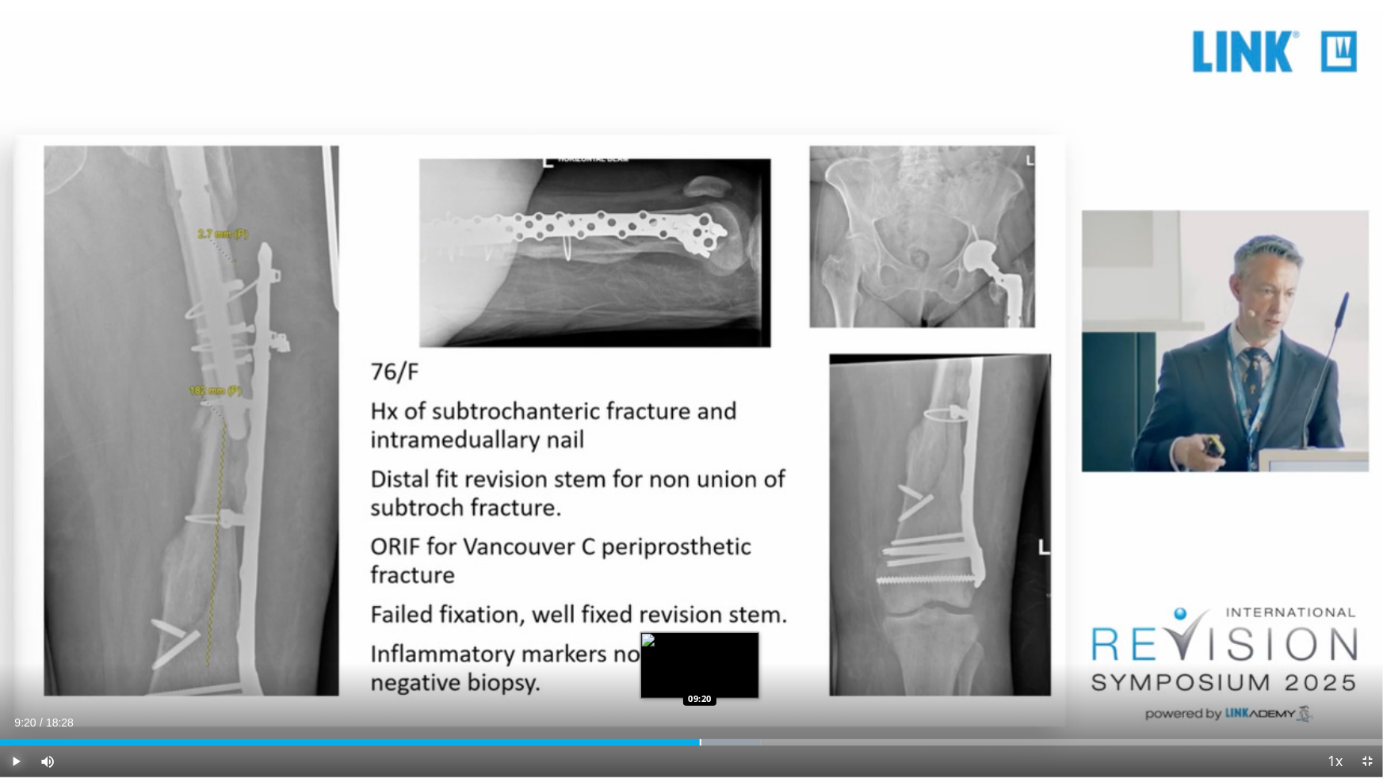
click at [700, 686] on div "Progress Bar" at bounding box center [701, 742] width 2 height 6
click at [702, 686] on div "Progress Bar" at bounding box center [702, 742] width 2 height 6
click at [721, 686] on div "Progress Bar" at bounding box center [722, 742] width 2 height 6
click at [737, 686] on div "Progress Bar" at bounding box center [738, 742] width 2 height 6
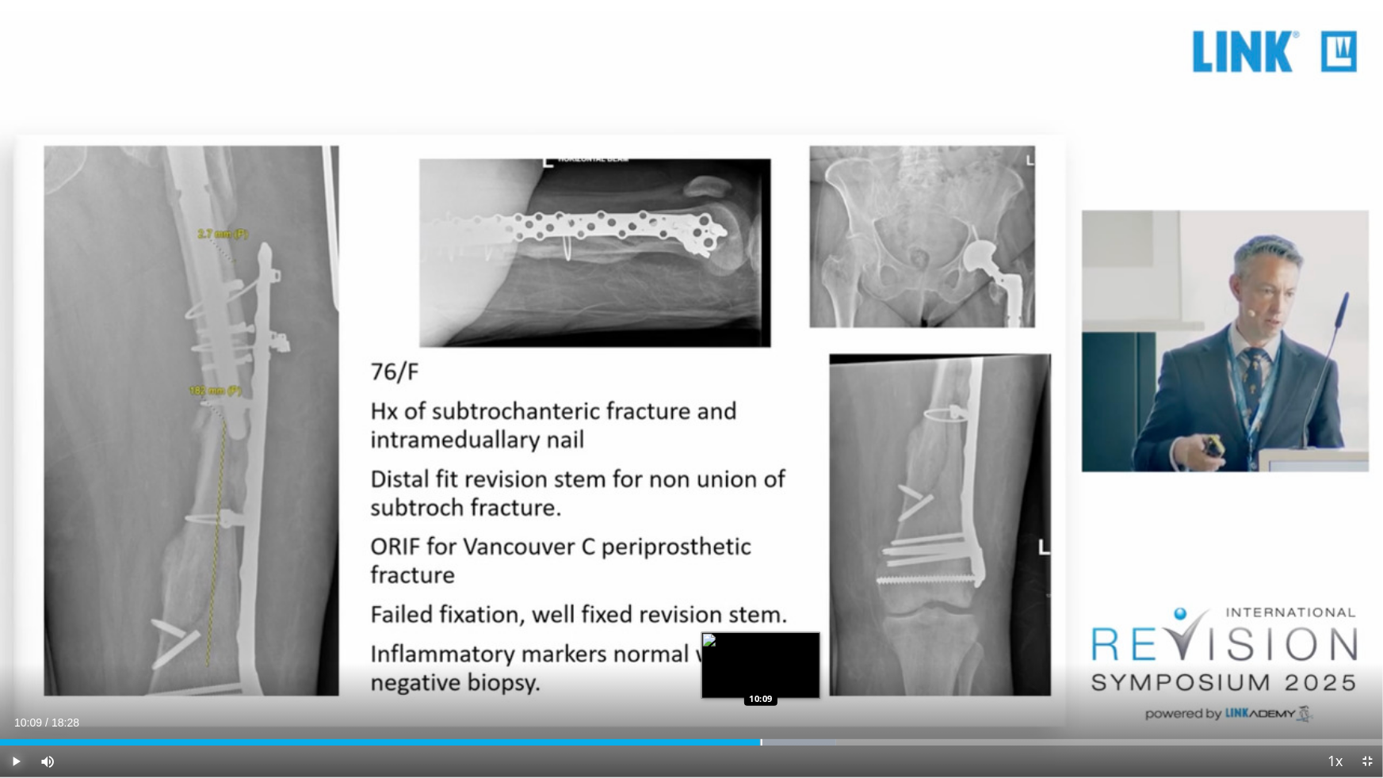
click at [760, 686] on div "Loaded : 60.45% 10:09 10:09" at bounding box center [691, 742] width 1383 height 6
click at [767, 686] on div "Progress Bar" at bounding box center [768, 742] width 2 height 6
click at [800, 686] on div "Progress Bar" at bounding box center [801, 742] width 2 height 6
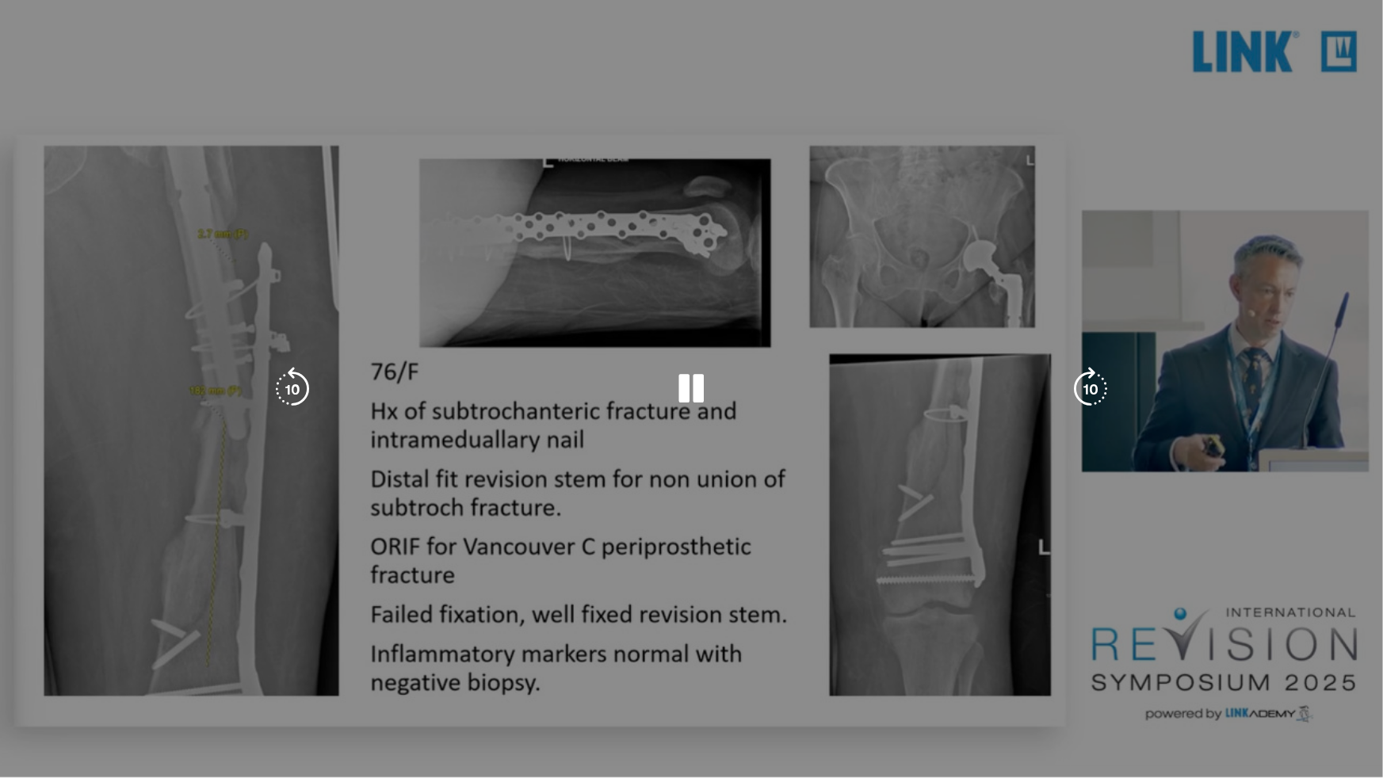
click at [805, 686] on video-js "**********" at bounding box center [691, 389] width 1383 height 778
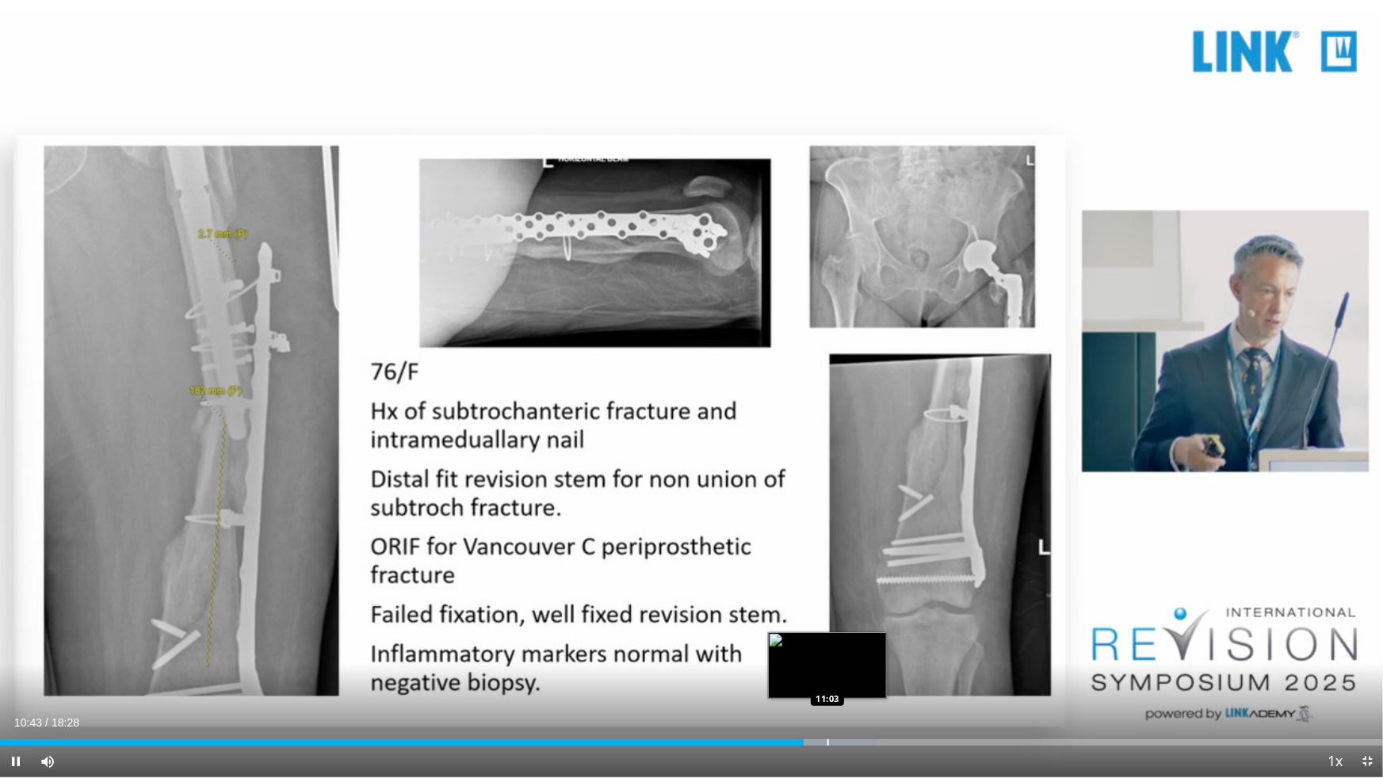
click at [827, 686] on div "Progress Bar" at bounding box center [828, 742] width 2 height 6
click at [857, 686] on div "Progress Bar" at bounding box center [858, 742] width 2 height 6
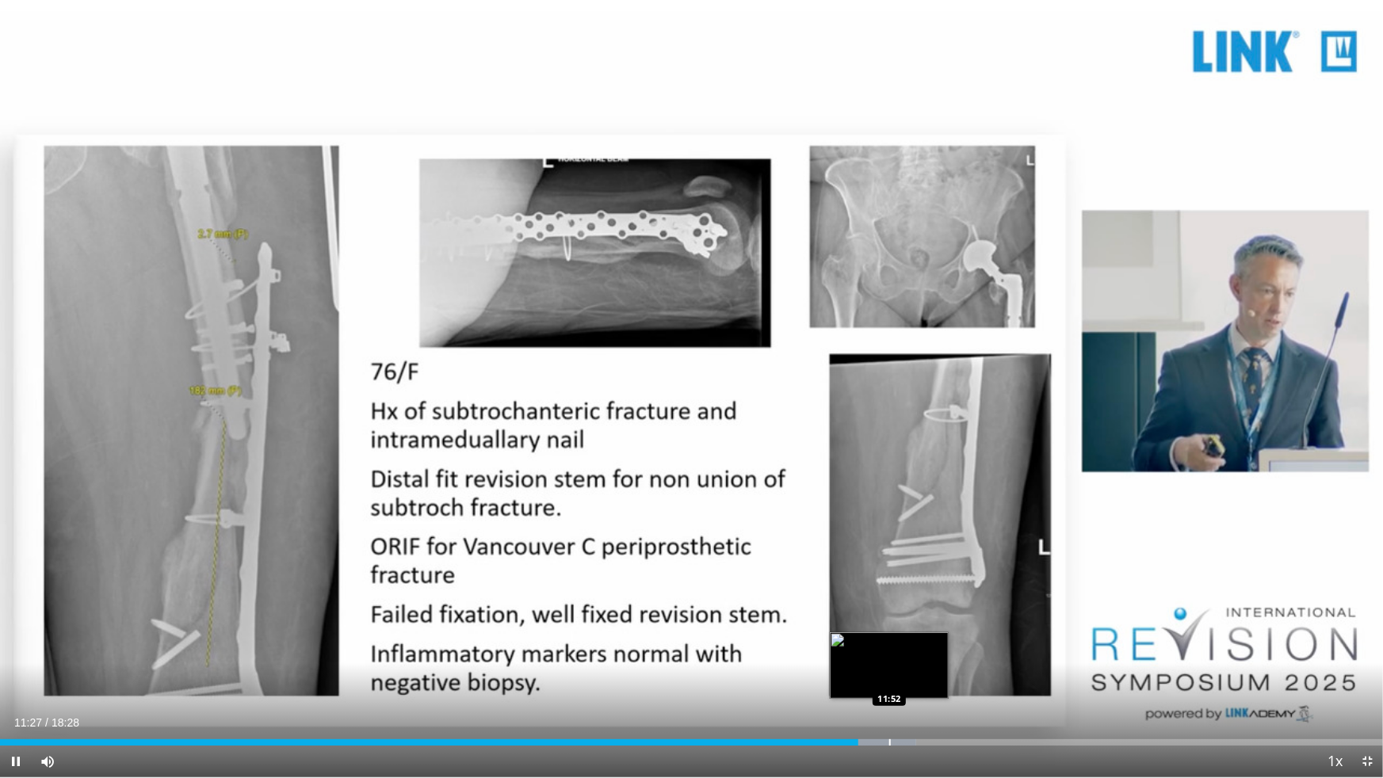
click at [889, 686] on div "Progress Bar" at bounding box center [890, 742] width 2 height 6
click at [899, 686] on div "Progress Bar" at bounding box center [900, 742] width 2 height 6
click at [922, 686] on div "Loaded : 70.70% 12:01 12:19" at bounding box center [691, 738] width 1383 height 15
click at [941, 686] on div "Progress Bar" at bounding box center [942, 742] width 2 height 6
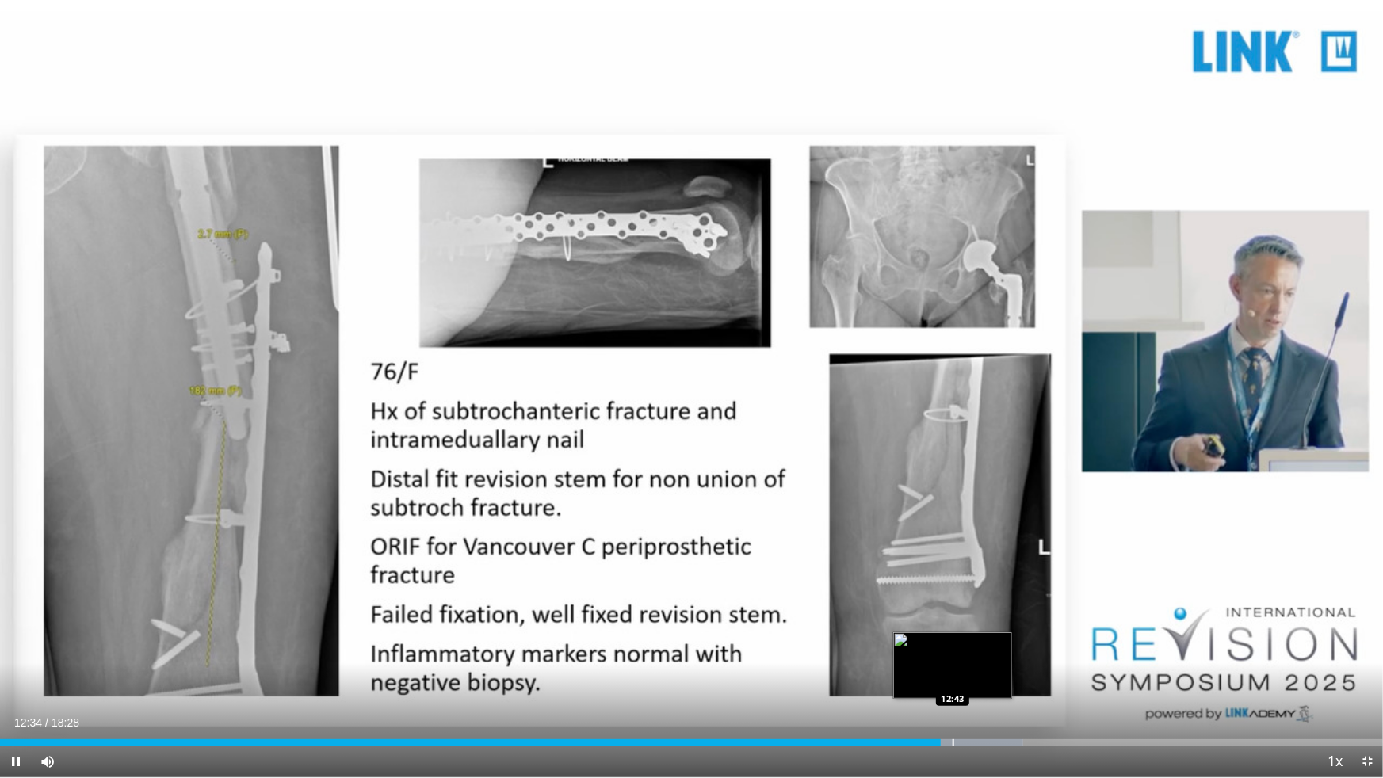
click at [953, 686] on div "Progress Bar" at bounding box center [954, 742] width 2 height 6
click at [968, 686] on div "Progress Bar" at bounding box center [969, 742] width 2 height 6
click at [1001, 686] on div "Progress Bar" at bounding box center [1002, 742] width 2 height 6
click at [1024, 686] on div "Current Time 13:31 / Duration 18:28 Pause Skip Backward Skip Forward Mute 95% L…" at bounding box center [691, 762] width 1383 height 32
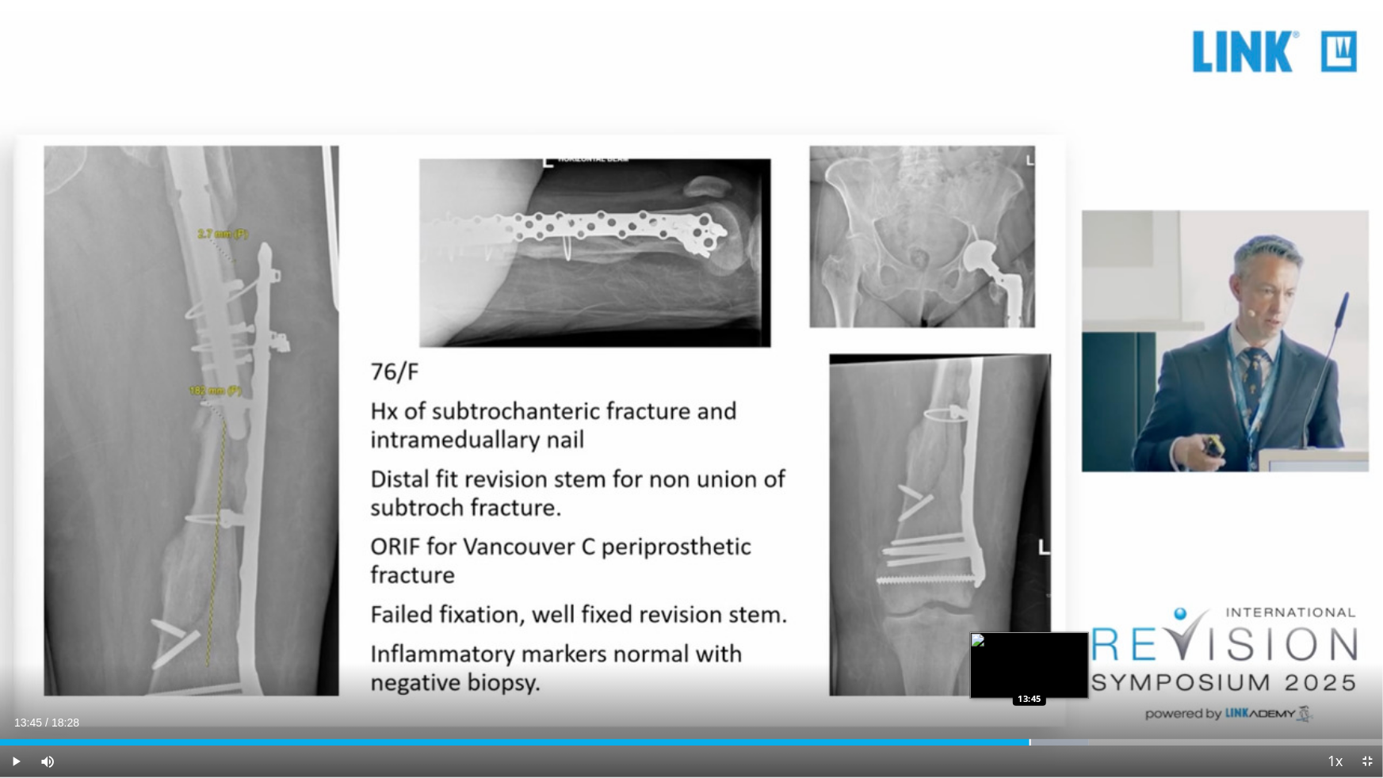
click at [1029, 686] on div "Progress Bar" at bounding box center [1030, 742] width 2 height 6
click at [1078, 686] on div "Loaded : 80.30% 13:47 14:18" at bounding box center [691, 738] width 1383 height 15
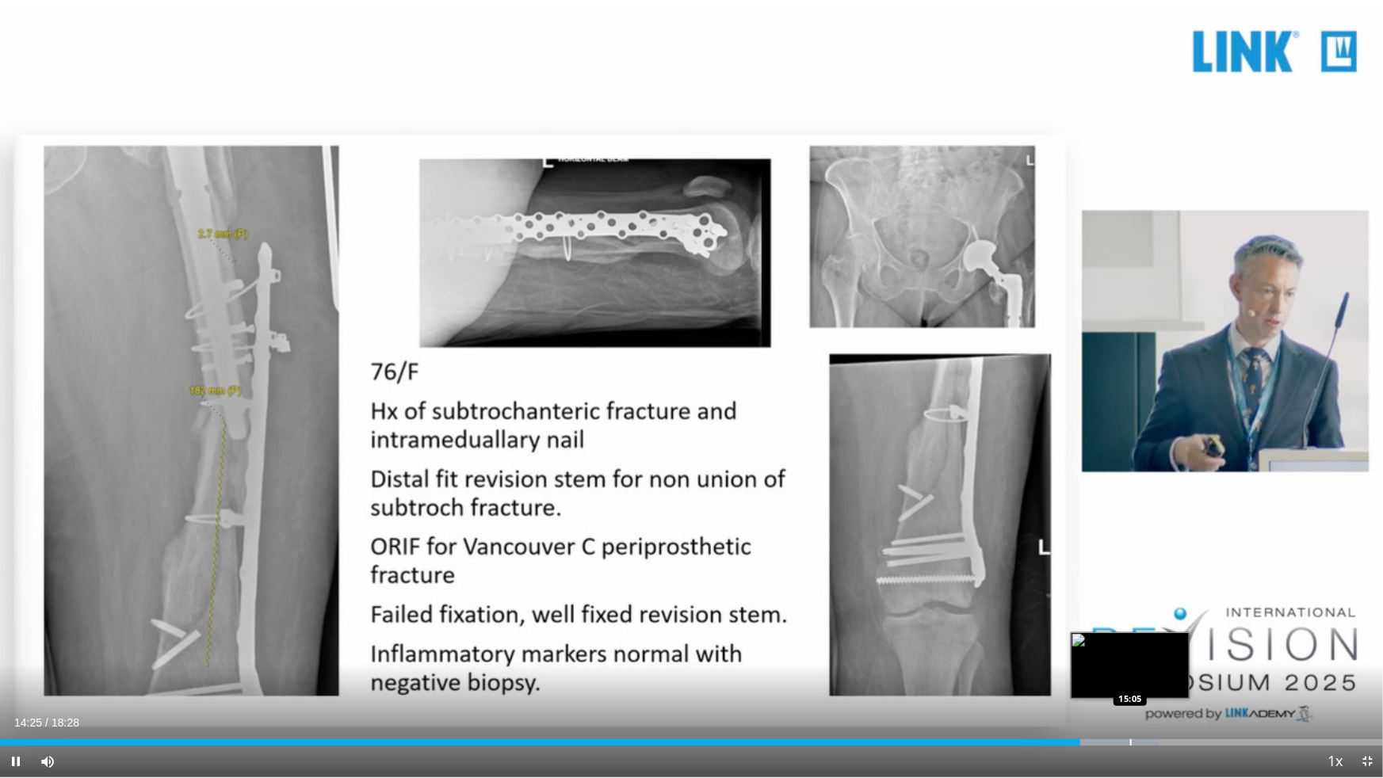
click at [1128, 686] on div "Loaded : 83.91% 14:25 15:05" at bounding box center [691, 738] width 1383 height 15
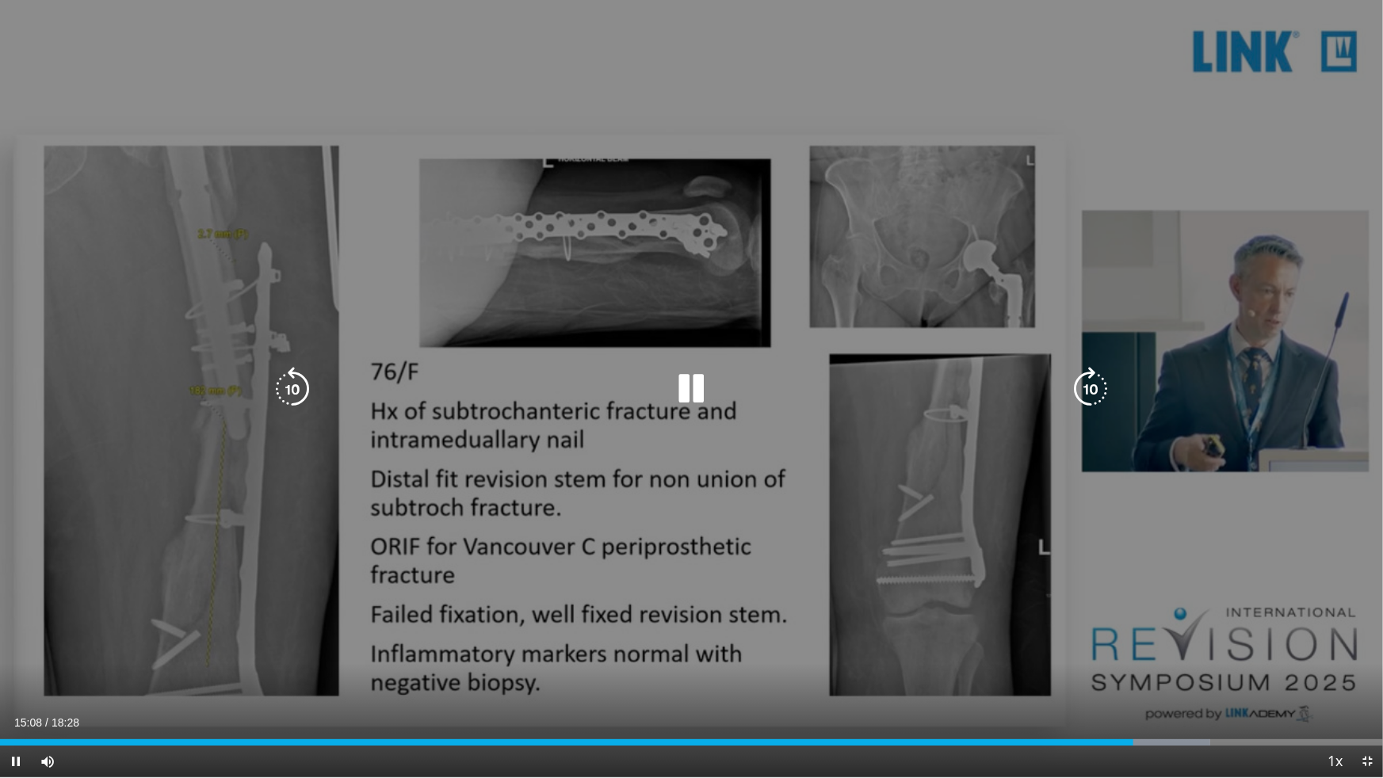
click at [1155, 686] on div "10 seconds Tap to unmute" at bounding box center [691, 388] width 1383 height 777
